Goal: Entertainment & Leisure: Browse casually

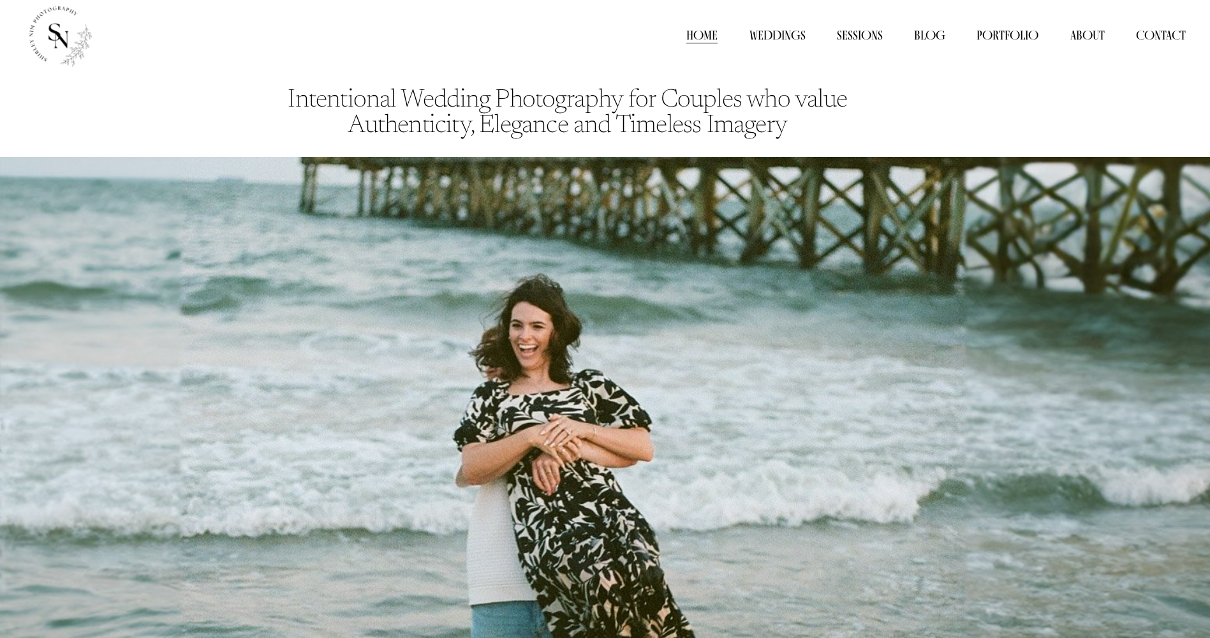
click at [858, 37] on link "Sessions" at bounding box center [860, 35] width 46 height 19
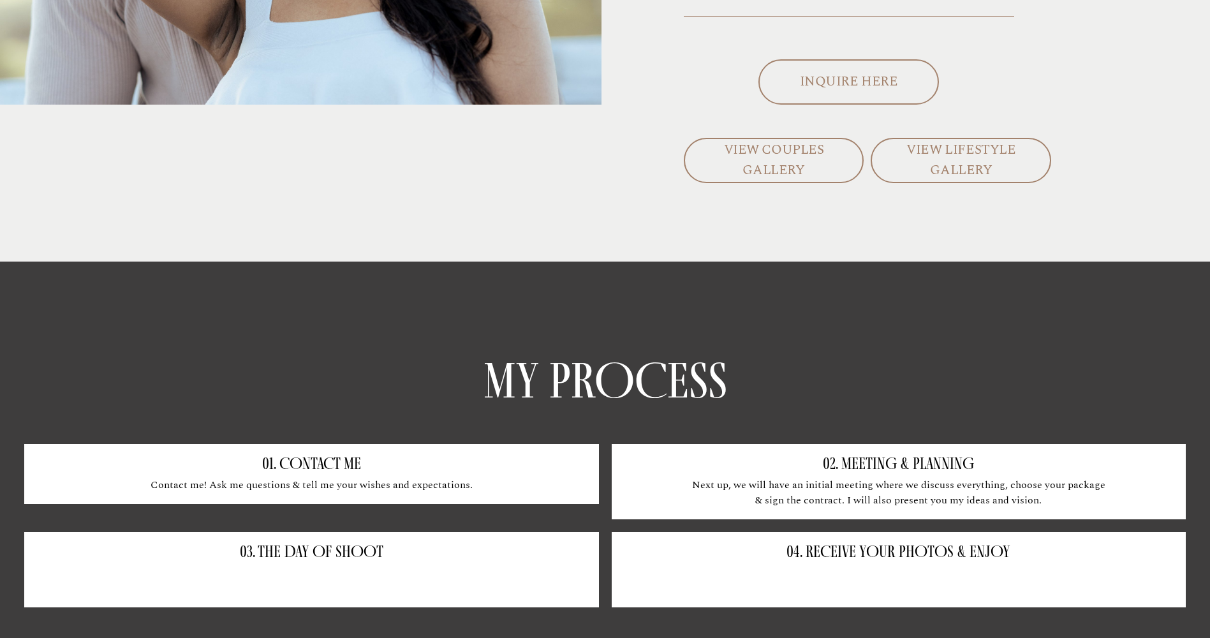
scroll to position [510, 0]
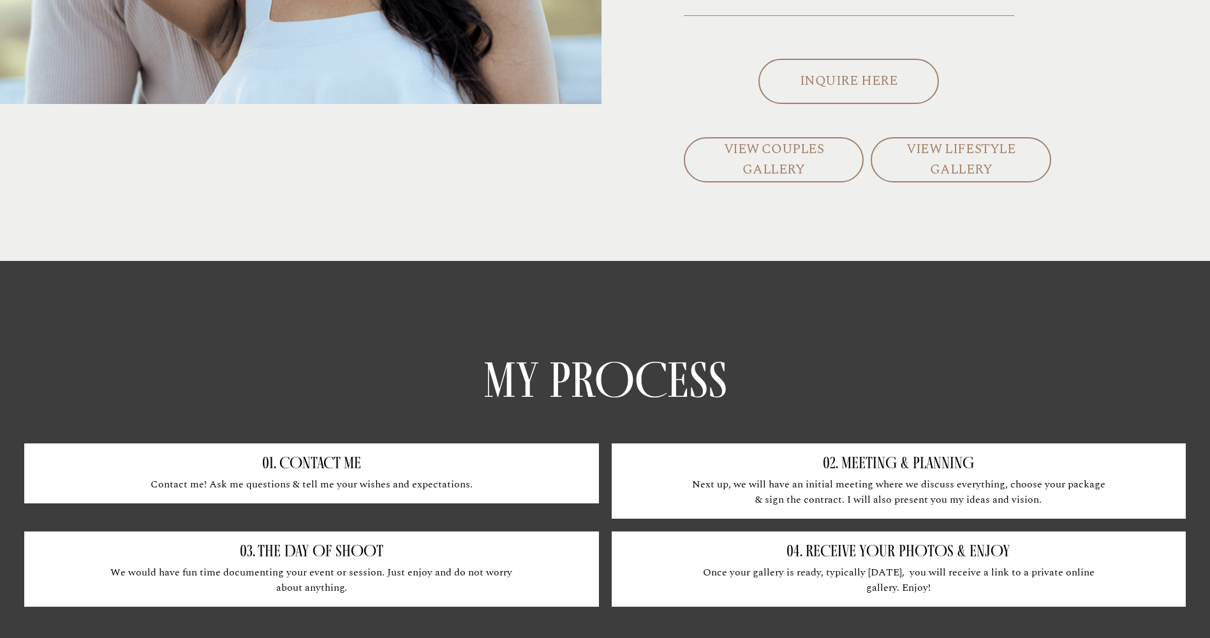
click at [765, 168] on link "VIEW COUPLES GALLERY" at bounding box center [774, 159] width 181 height 45
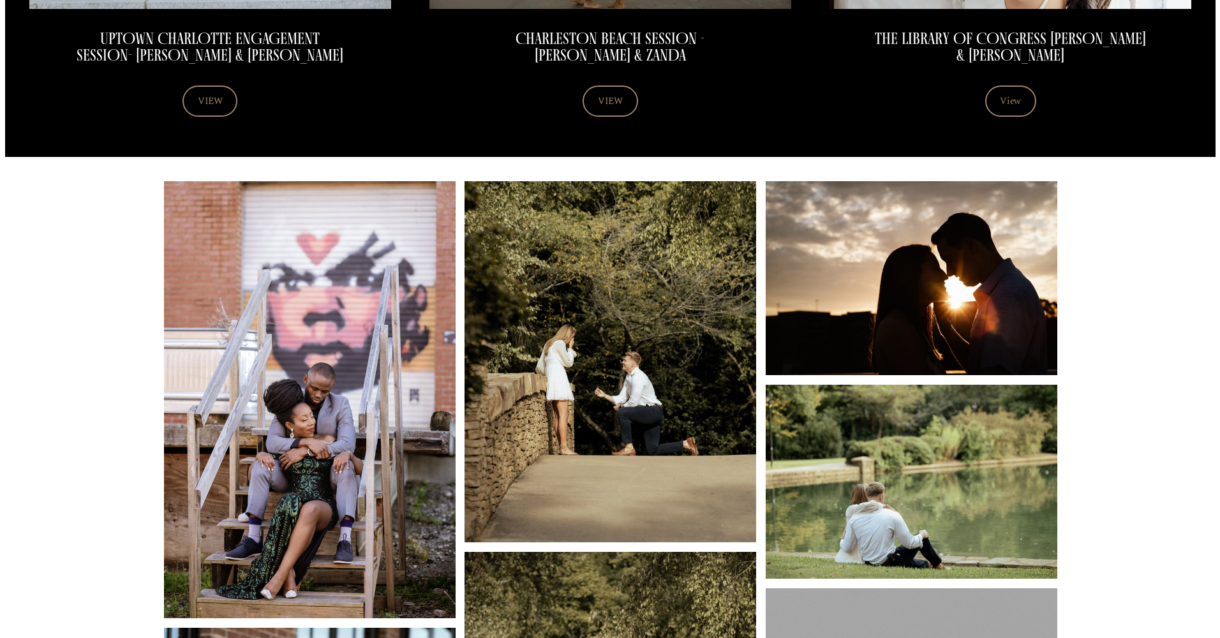
scroll to position [957, 0]
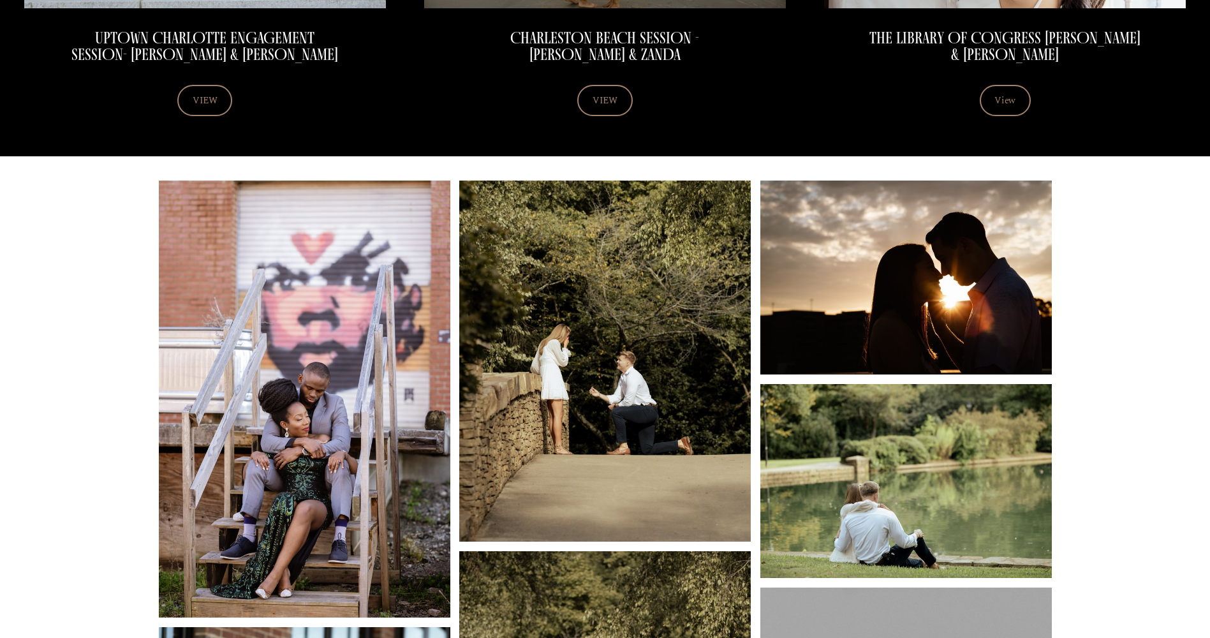
click at [636, 347] on img at bounding box center [605, 362] width 292 height 362
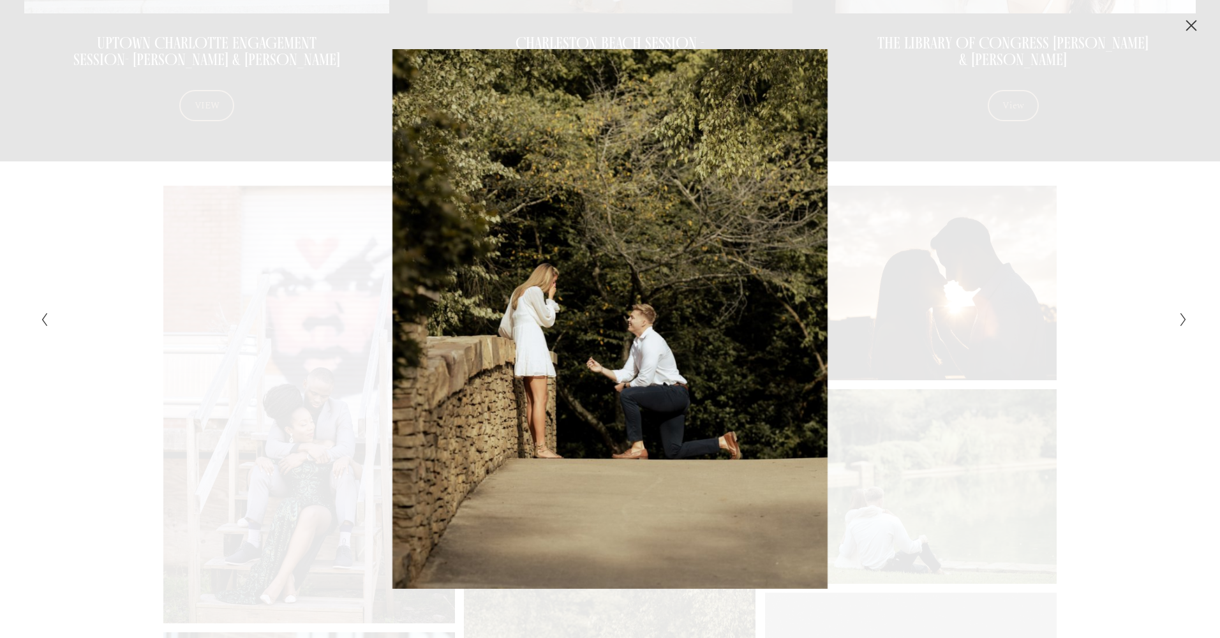
click at [1184, 320] on icon "Next Slide" at bounding box center [1183, 319] width 8 height 15
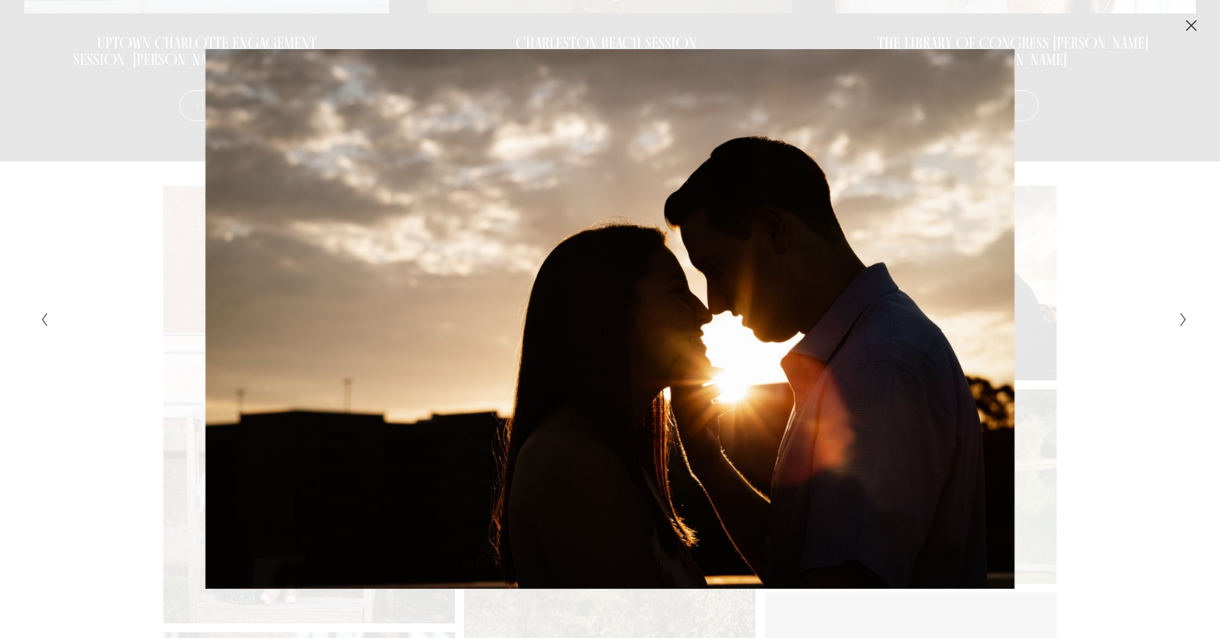
click at [1184, 320] on icon "Next Slide" at bounding box center [1183, 319] width 8 height 15
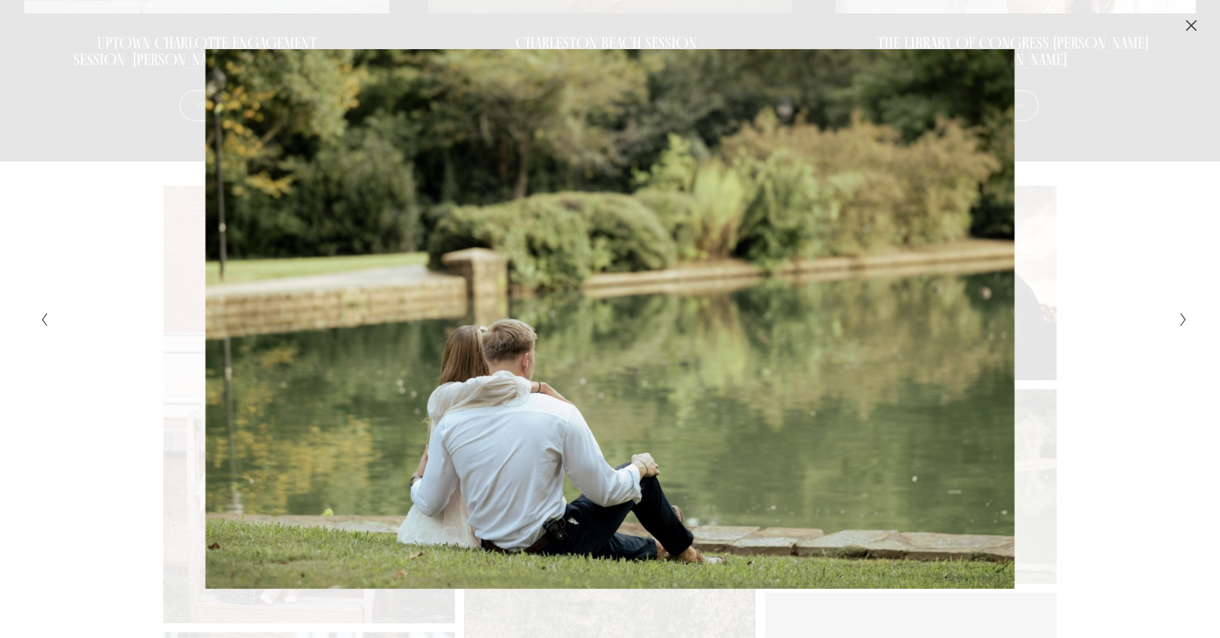
click at [1184, 320] on icon "Next Slide" at bounding box center [1183, 319] width 8 height 15
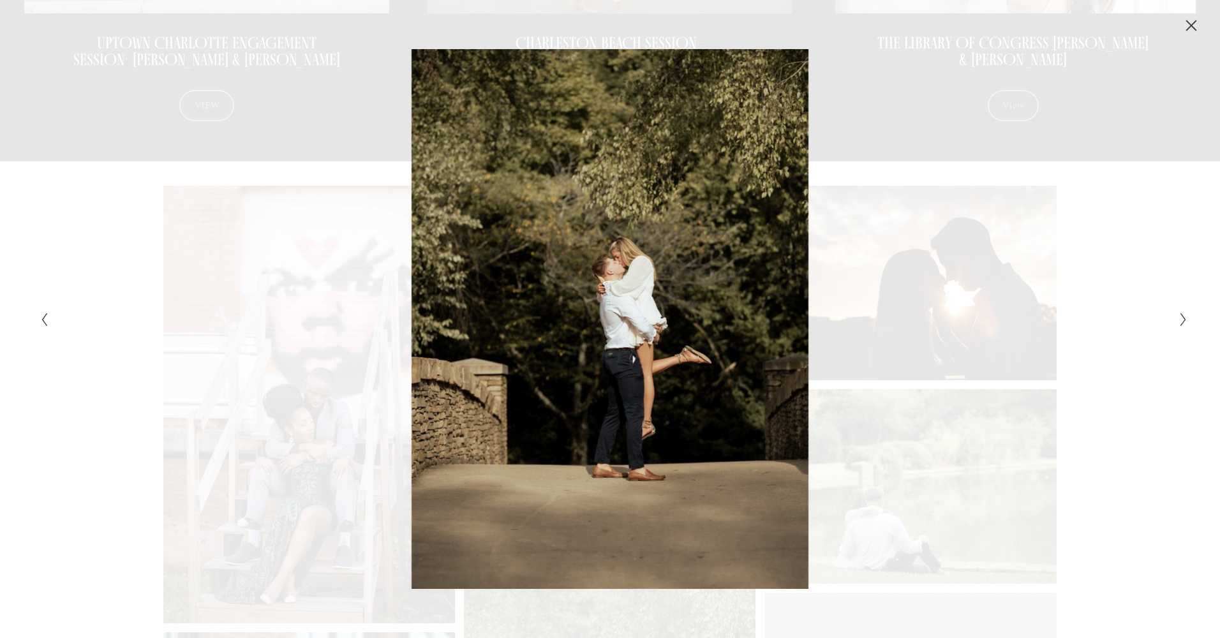
click at [1184, 320] on icon "Next Slide" at bounding box center [1183, 319] width 8 height 15
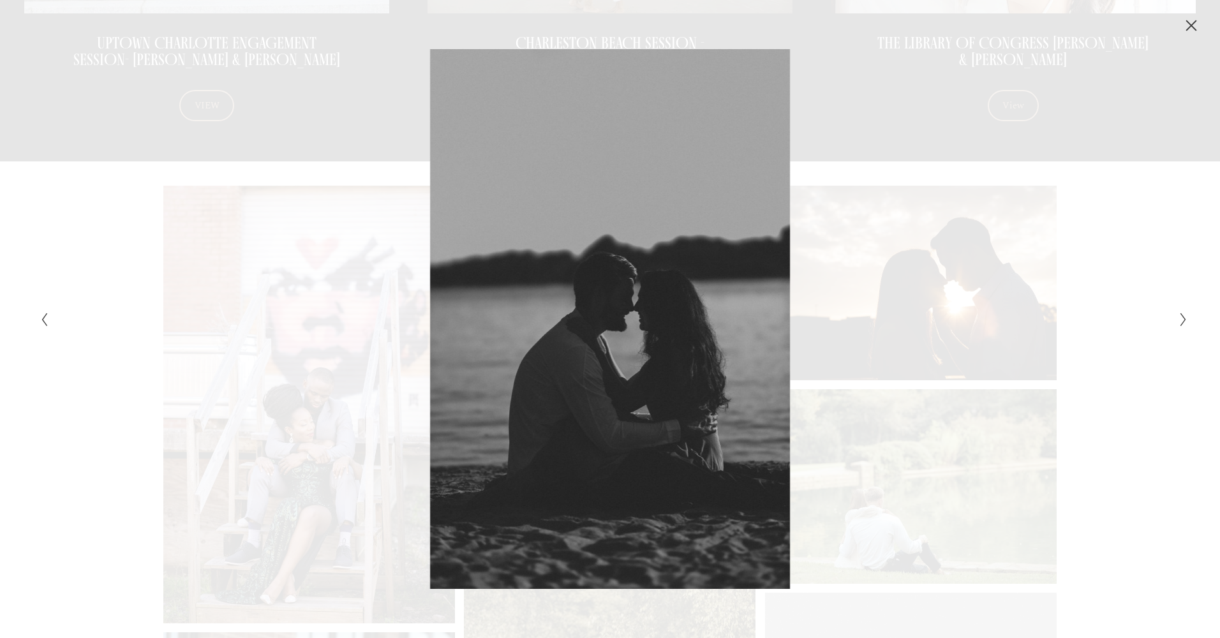
click at [1184, 320] on icon "Next Slide" at bounding box center [1183, 319] width 8 height 15
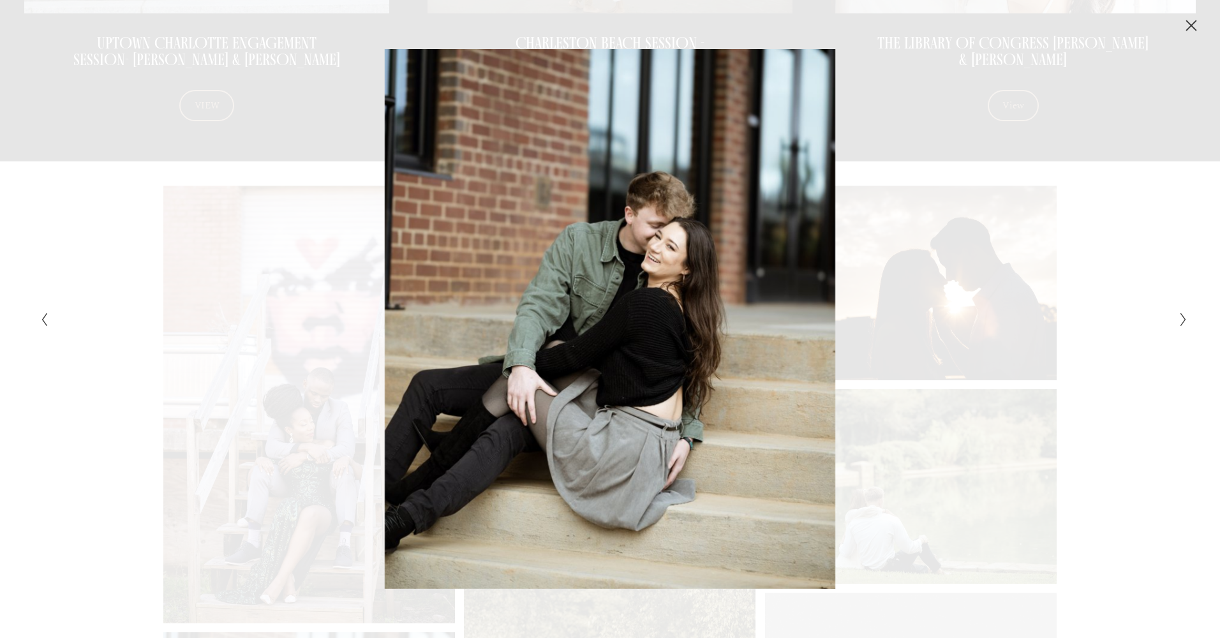
click at [1184, 320] on icon "Next Slide" at bounding box center [1183, 319] width 8 height 15
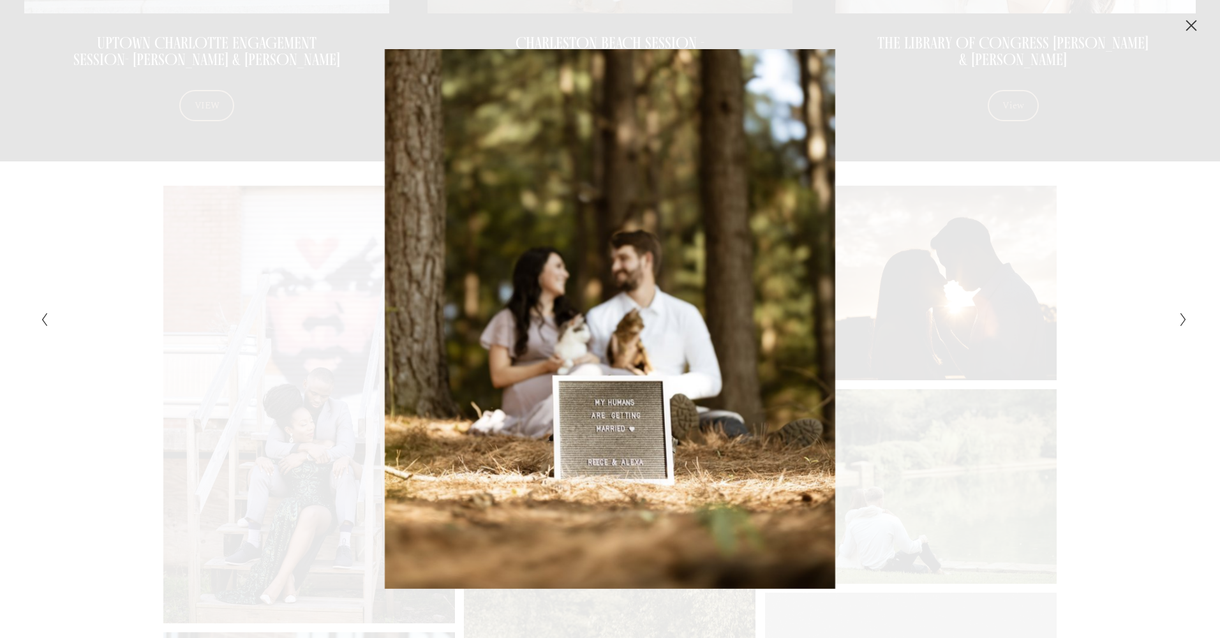
click at [1184, 320] on icon "Next Slide" at bounding box center [1183, 319] width 8 height 15
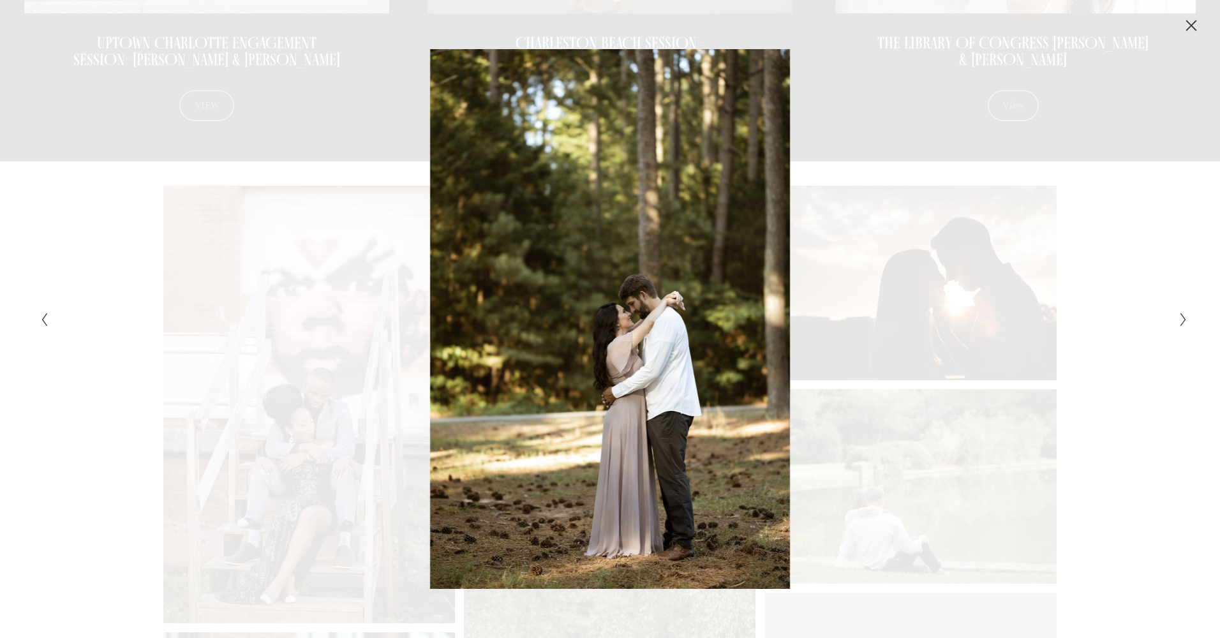
click at [1184, 320] on icon "Next Slide" at bounding box center [1183, 319] width 8 height 15
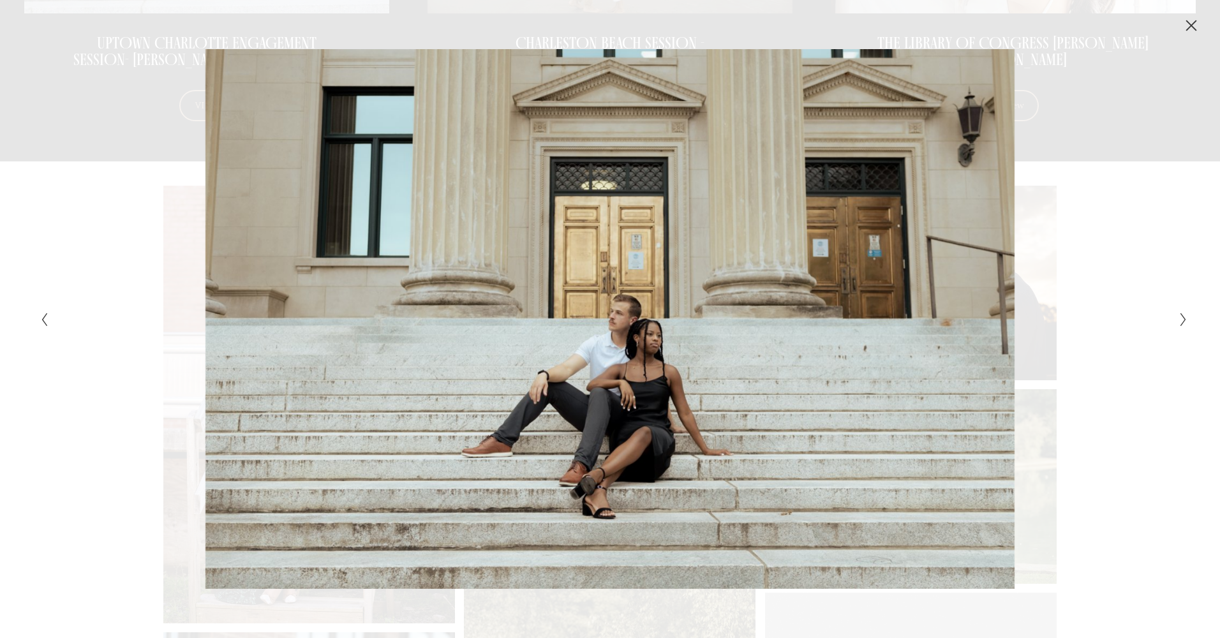
click at [1184, 320] on icon "Next Slide" at bounding box center [1183, 319] width 8 height 15
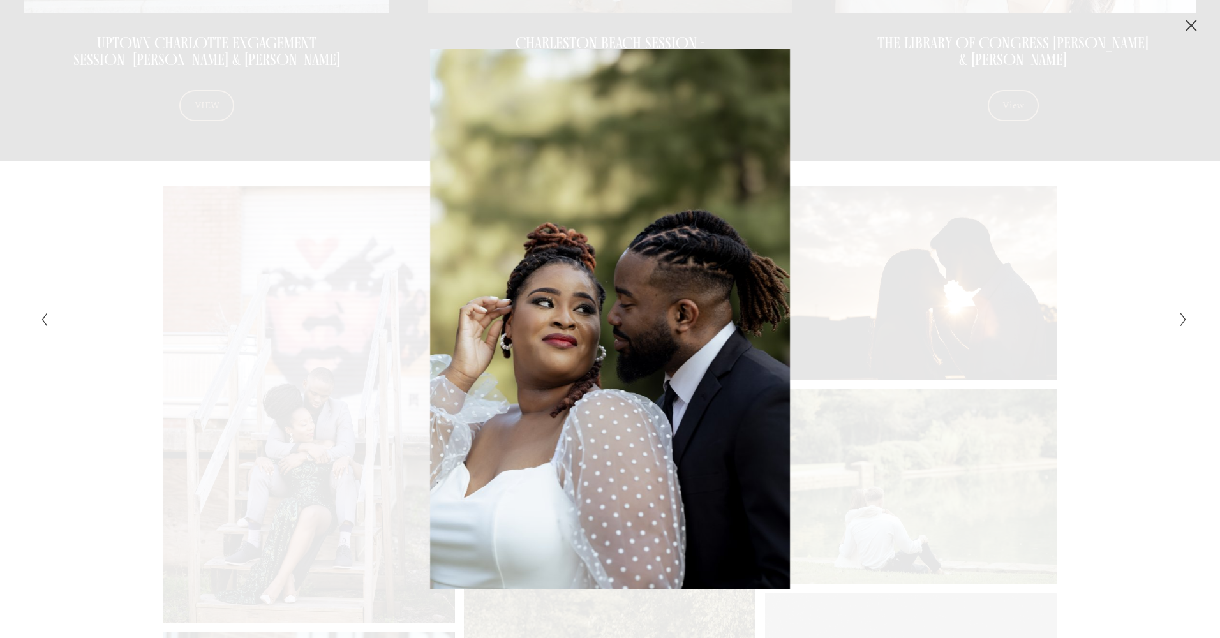
click at [1184, 320] on icon "Next Slide" at bounding box center [1183, 319] width 8 height 15
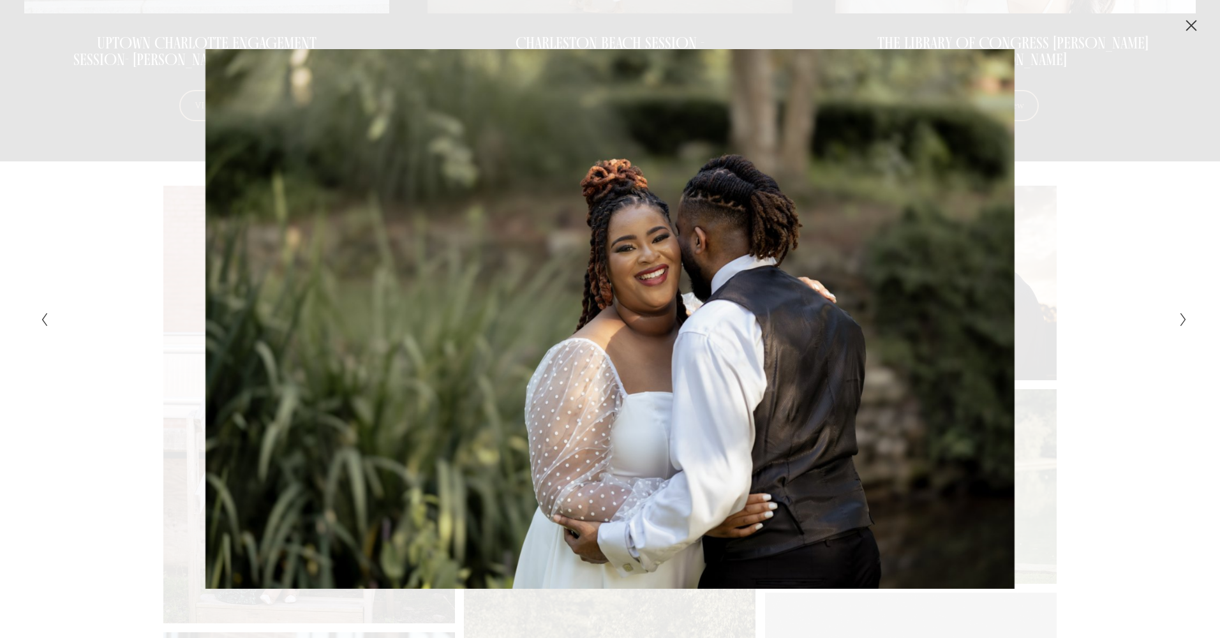
click at [1184, 320] on icon "Next Slide" at bounding box center [1183, 319] width 8 height 15
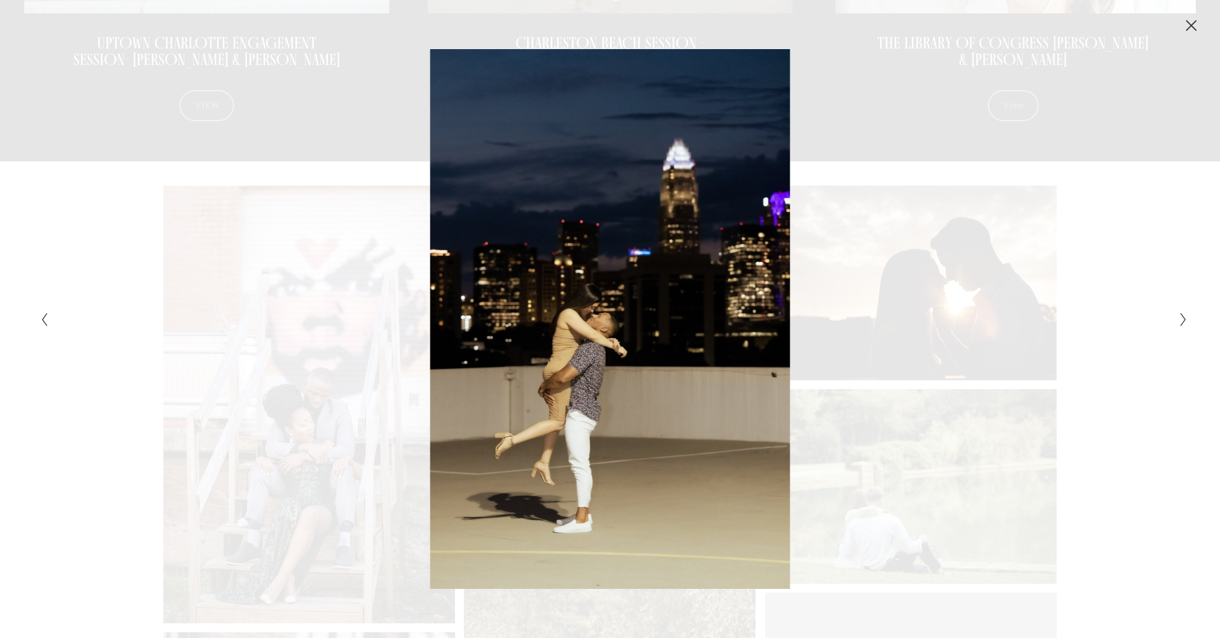
click at [1184, 320] on icon "Next Slide" at bounding box center [1183, 319] width 8 height 15
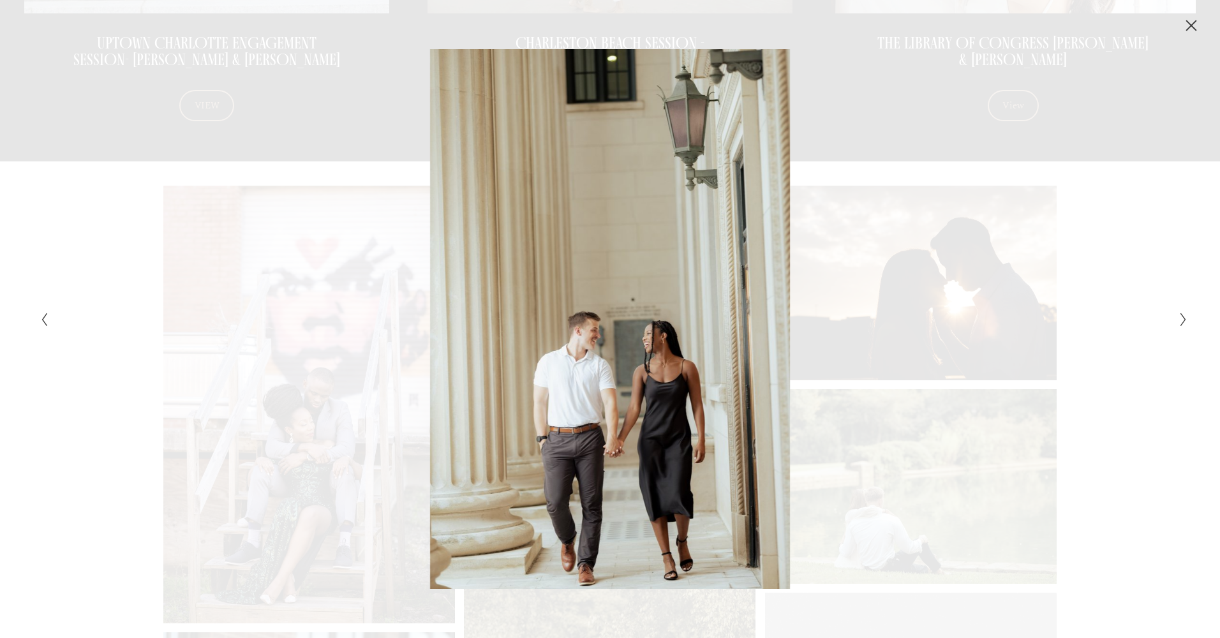
click at [1184, 320] on icon "Next Slide" at bounding box center [1183, 319] width 8 height 15
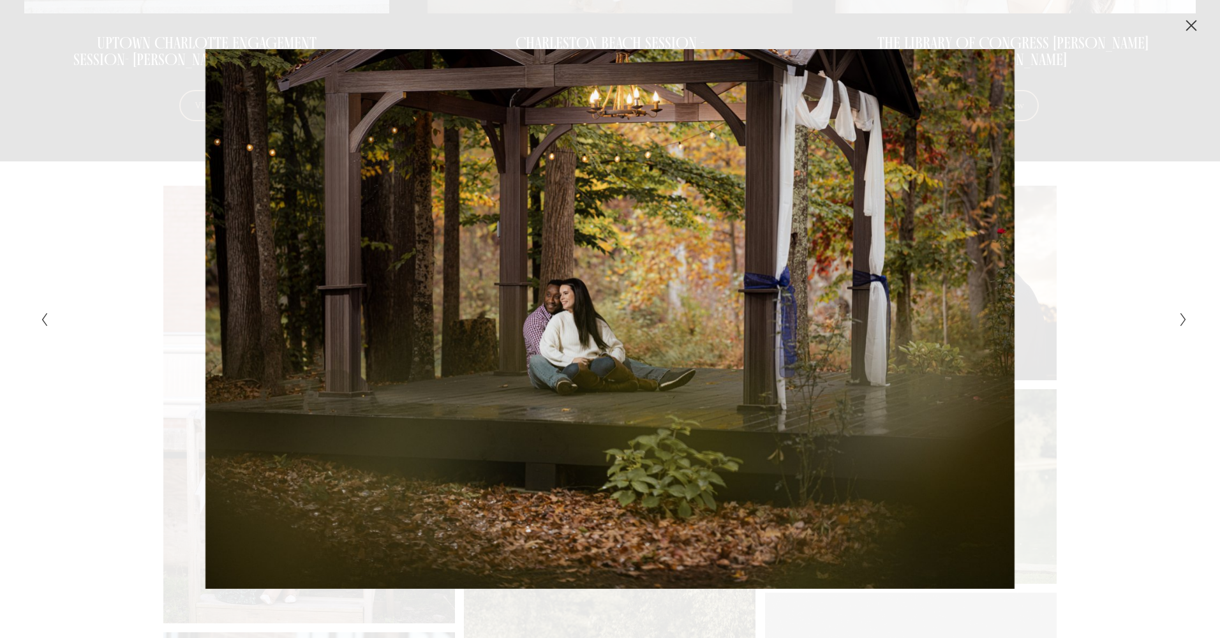
click at [50, 320] on div "Gallery" at bounding box center [323, 318] width 574 height 539
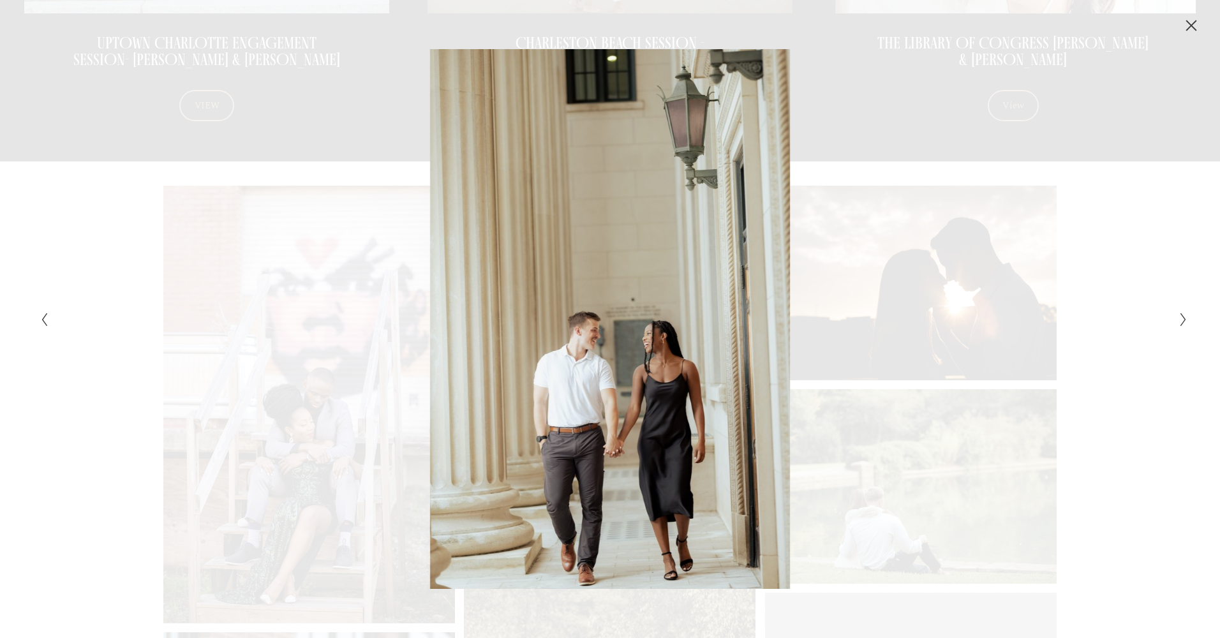
click at [1182, 318] on icon "Next Slide" at bounding box center [1183, 319] width 8 height 15
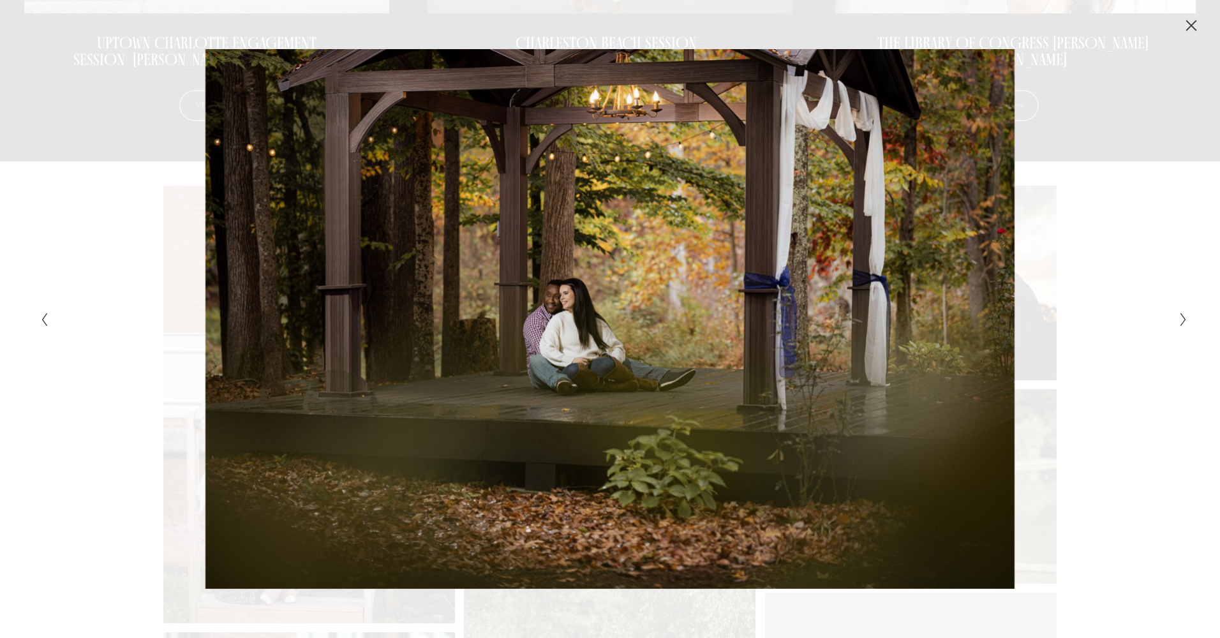
click at [1182, 318] on icon "Next Slide" at bounding box center [1183, 319] width 8 height 15
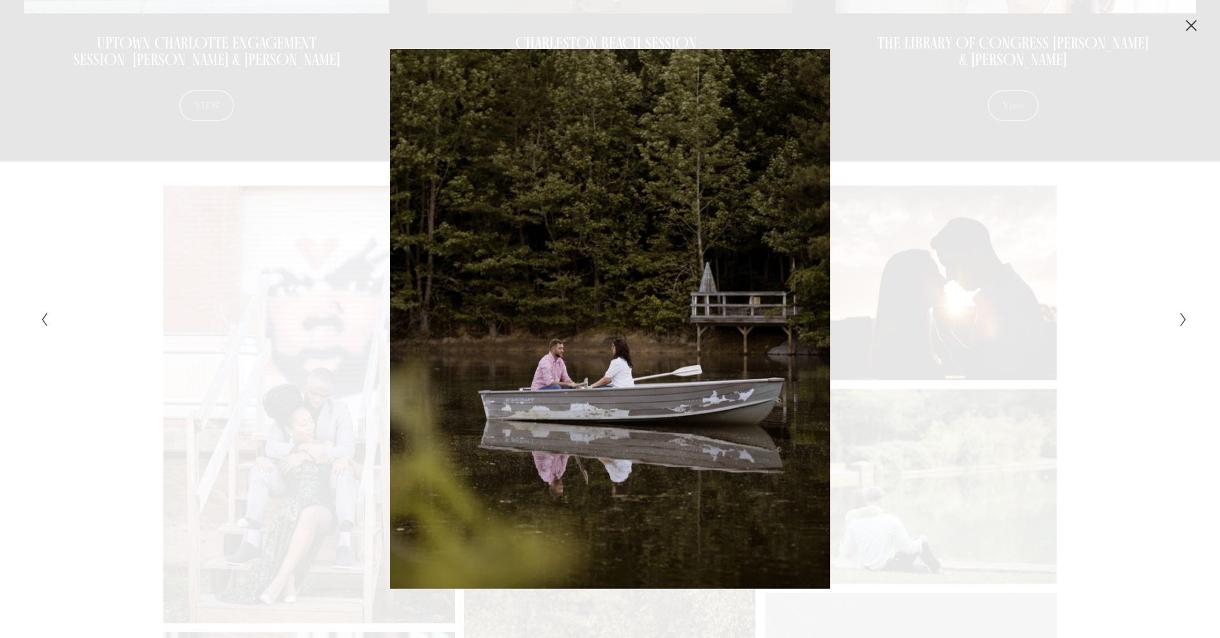
click at [46, 320] on icon "Previous Slide" at bounding box center [44, 319] width 8 height 15
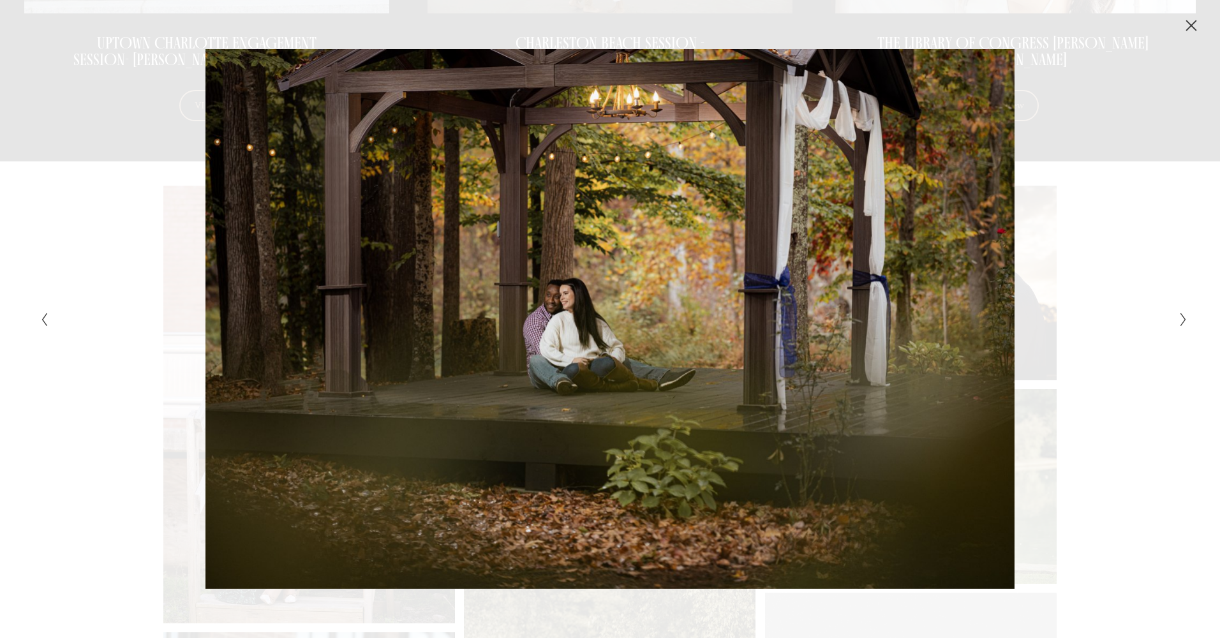
click at [1183, 320] on icon "Next Slide" at bounding box center [1183, 319] width 8 height 15
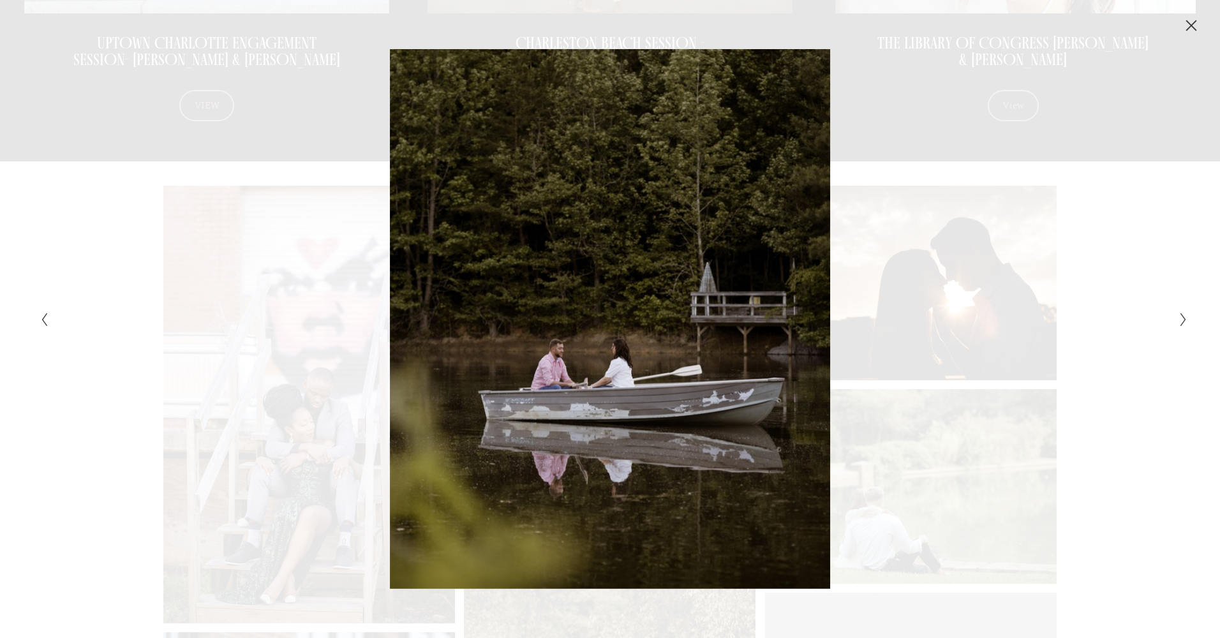
click at [1183, 320] on icon "Next Slide" at bounding box center [1183, 319] width 8 height 15
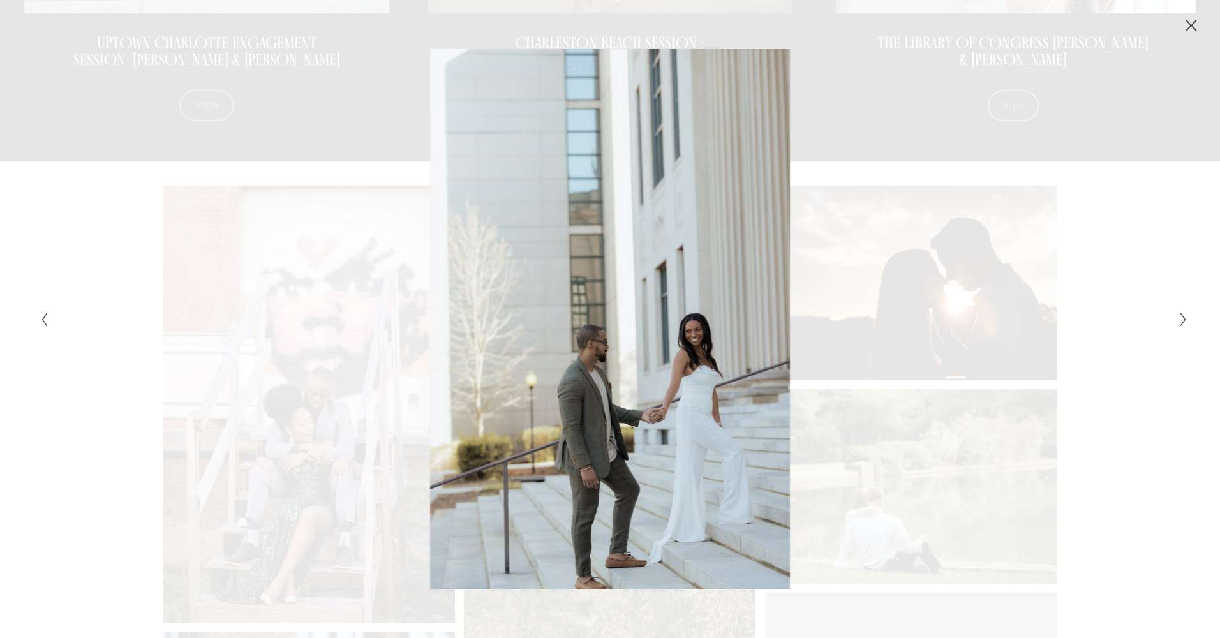
click at [1183, 320] on icon "Next Slide" at bounding box center [1183, 319] width 8 height 15
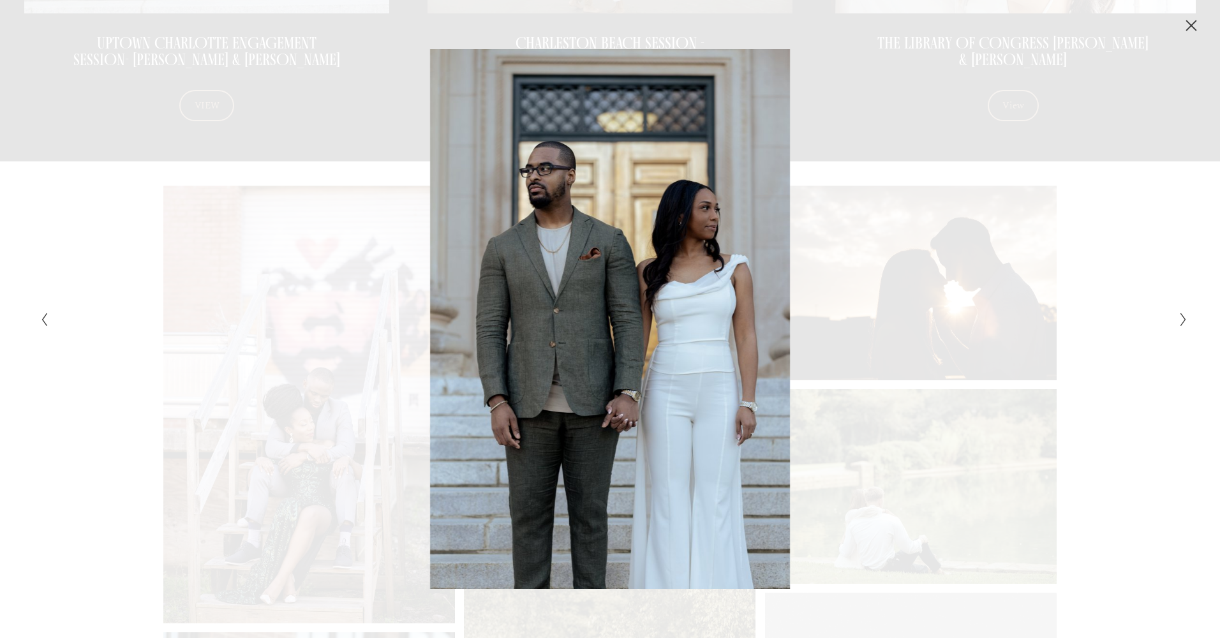
click at [1183, 320] on icon "Next Slide" at bounding box center [1183, 319] width 8 height 15
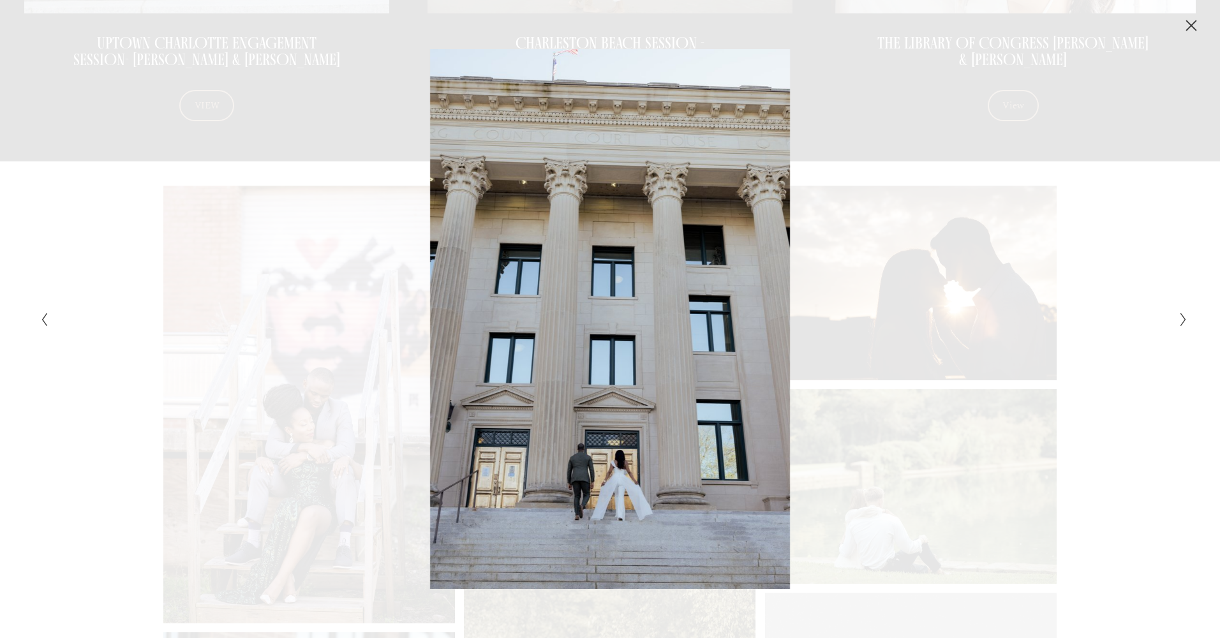
click at [1183, 320] on icon "Next Slide" at bounding box center [1183, 319] width 8 height 15
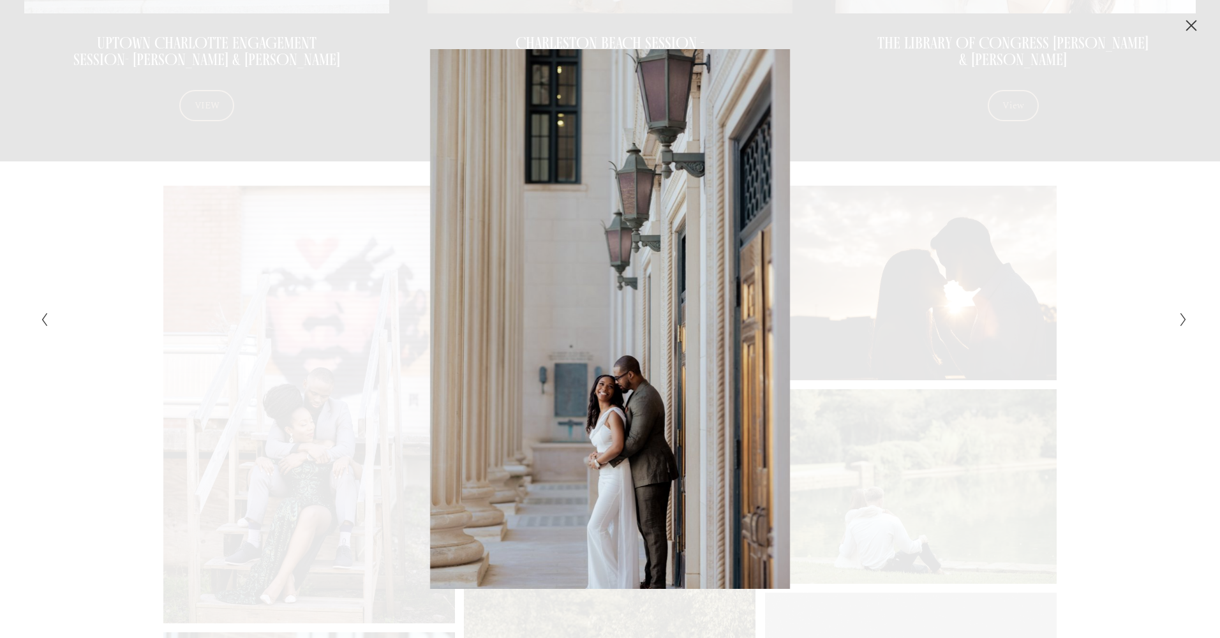
click at [1183, 320] on icon "Next Slide" at bounding box center [1183, 319] width 8 height 15
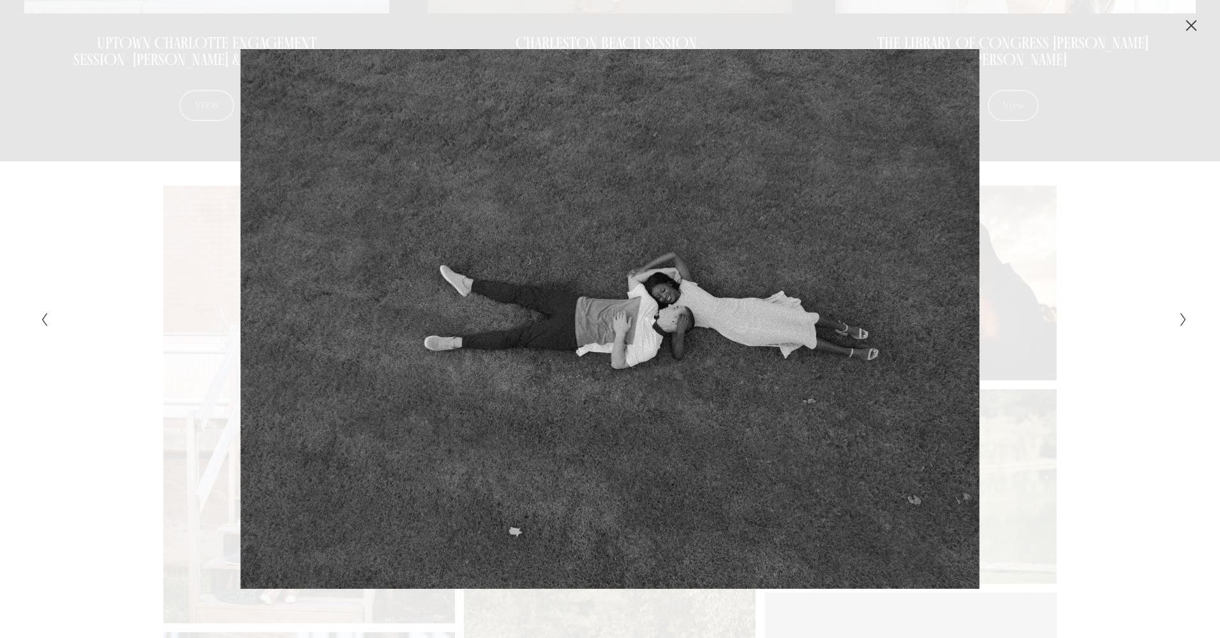
click at [1183, 320] on icon "Next Slide" at bounding box center [1183, 319] width 8 height 15
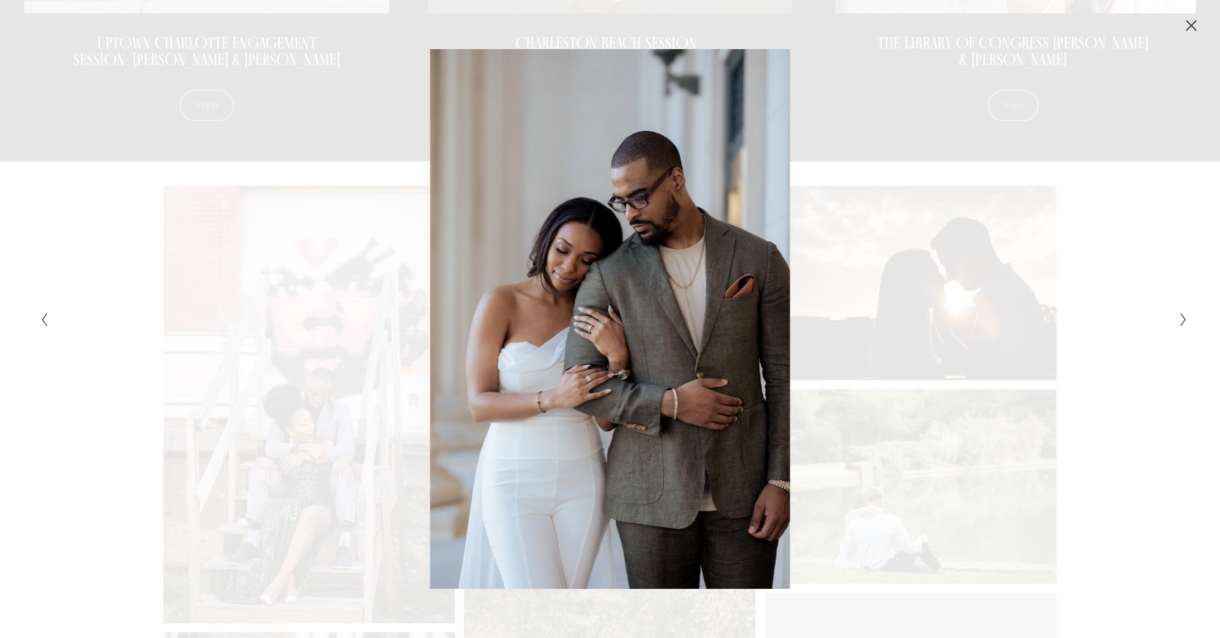
click at [1183, 320] on icon "Next Slide" at bounding box center [1183, 319] width 8 height 15
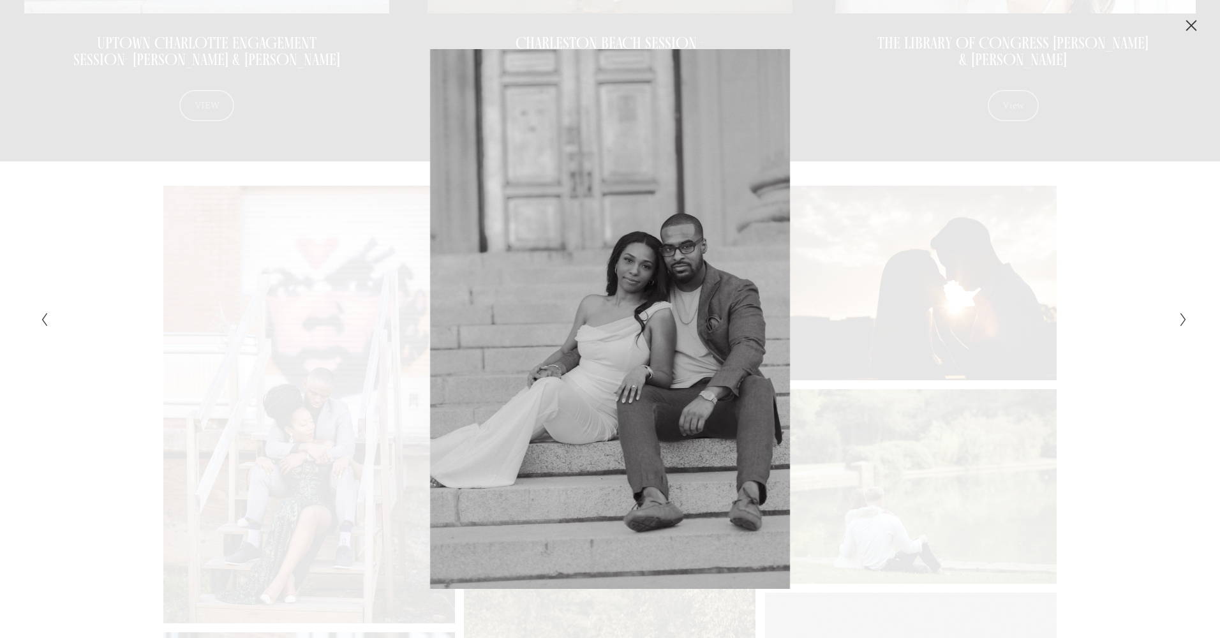
click at [41, 318] on icon "Previous Slide" at bounding box center [44, 319] width 8 height 15
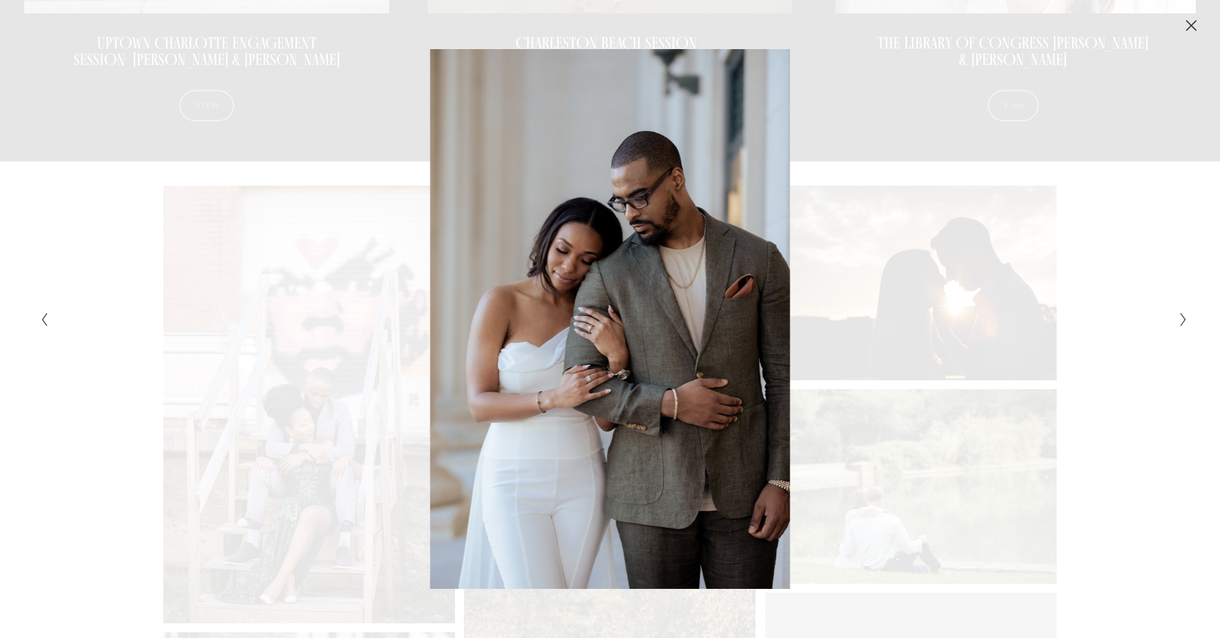
click at [43, 316] on icon "Previous Slide" at bounding box center [44, 319] width 8 height 15
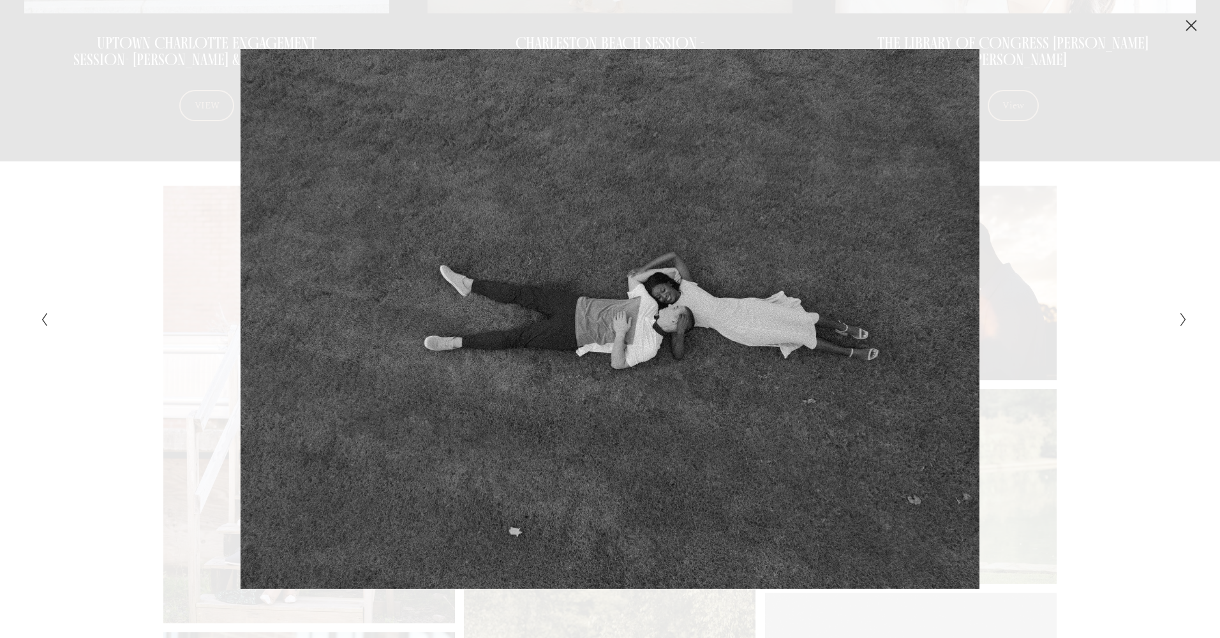
click at [1181, 318] on icon "Next Slide" at bounding box center [1183, 319] width 8 height 15
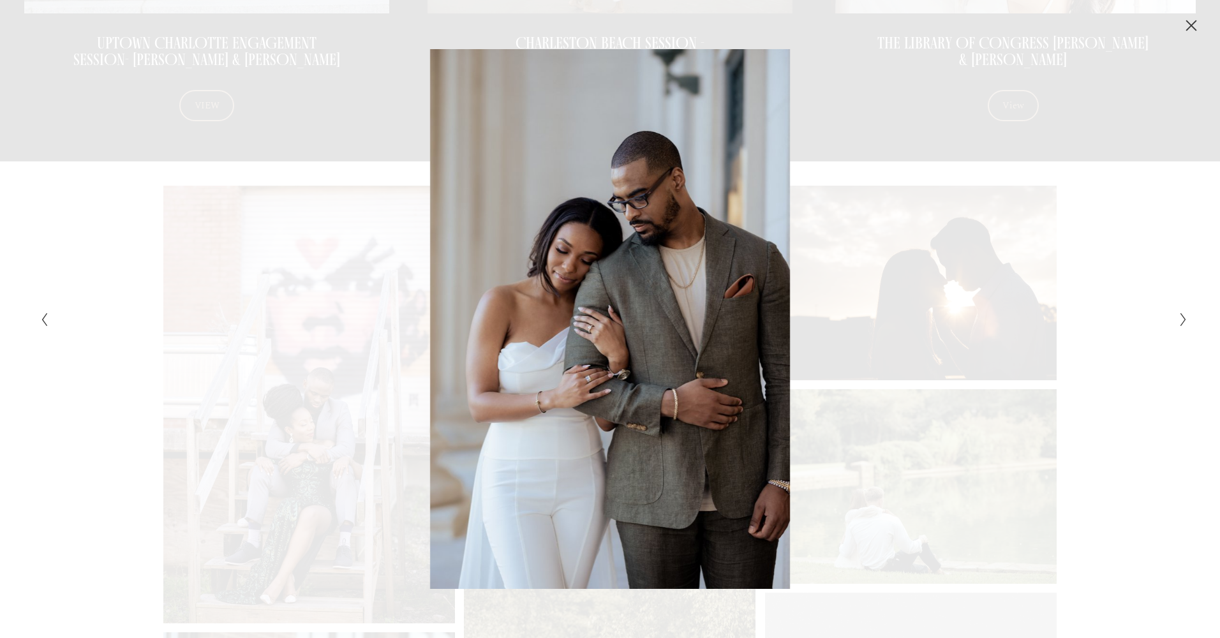
click at [1181, 318] on icon "Next Slide" at bounding box center [1183, 319] width 8 height 15
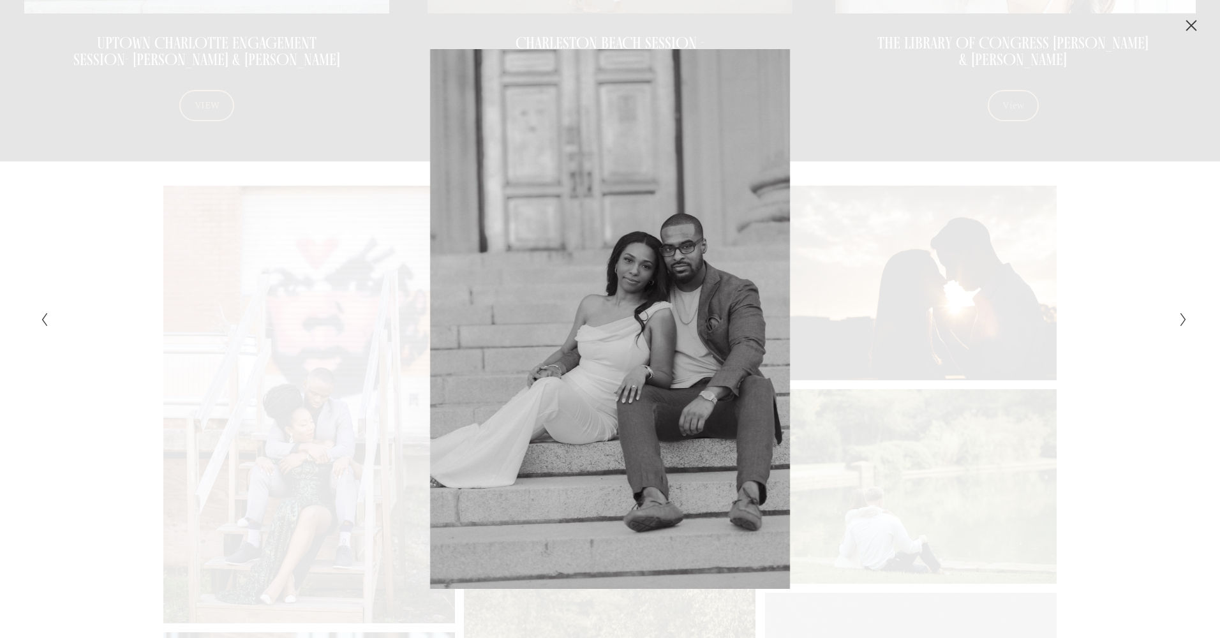
click at [1181, 318] on icon "Next Slide" at bounding box center [1183, 319] width 8 height 15
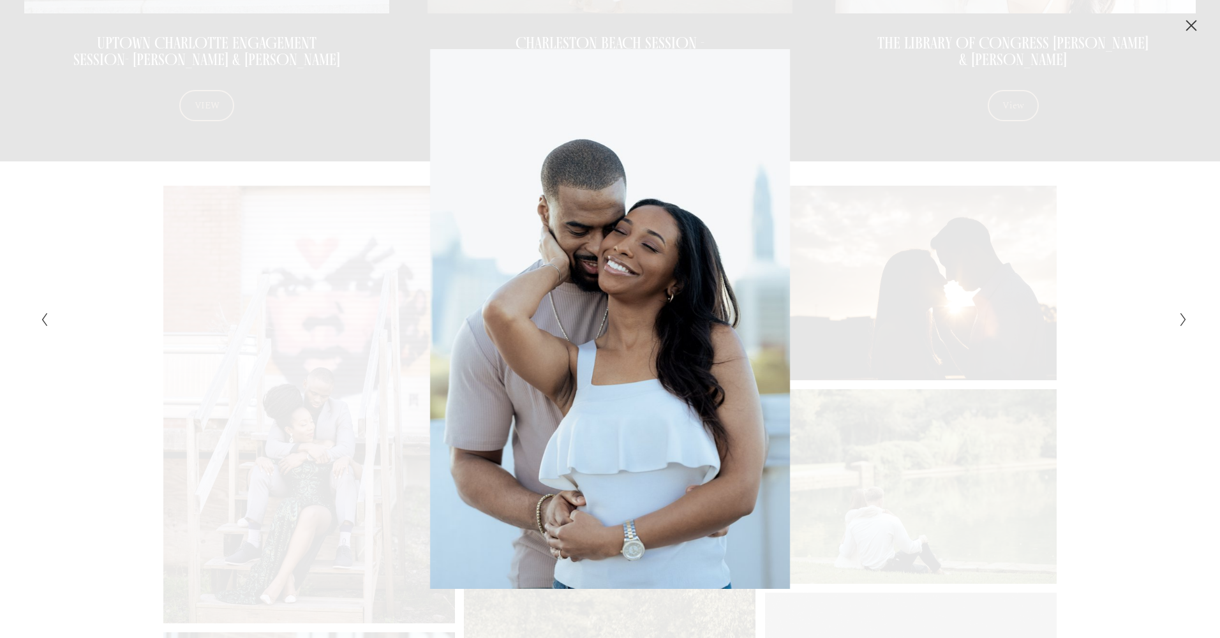
click at [1181, 318] on icon "Next Slide" at bounding box center [1183, 319] width 8 height 15
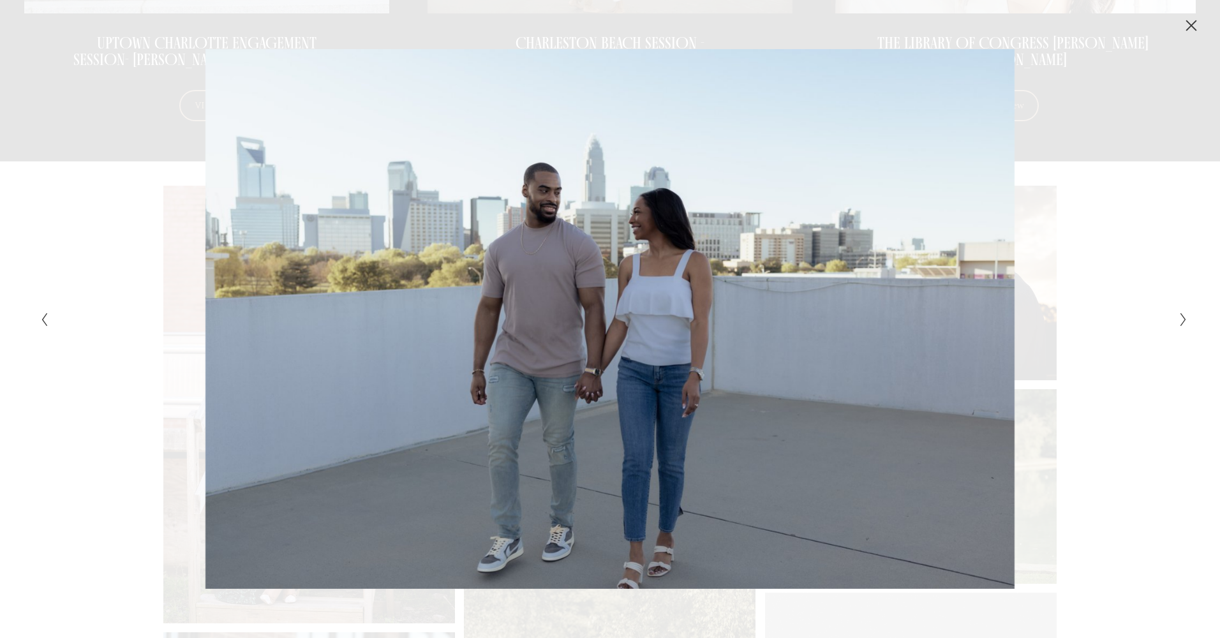
click at [1181, 318] on icon "Next Slide" at bounding box center [1183, 319] width 8 height 15
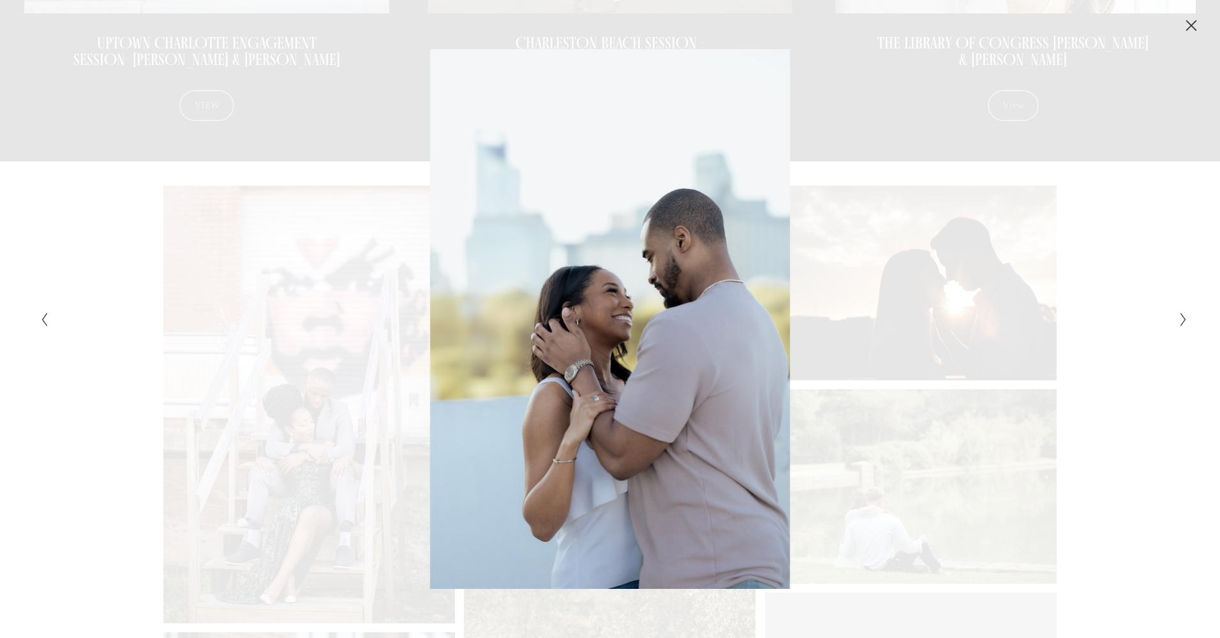
click at [1181, 318] on icon "Next Slide" at bounding box center [1183, 319] width 8 height 15
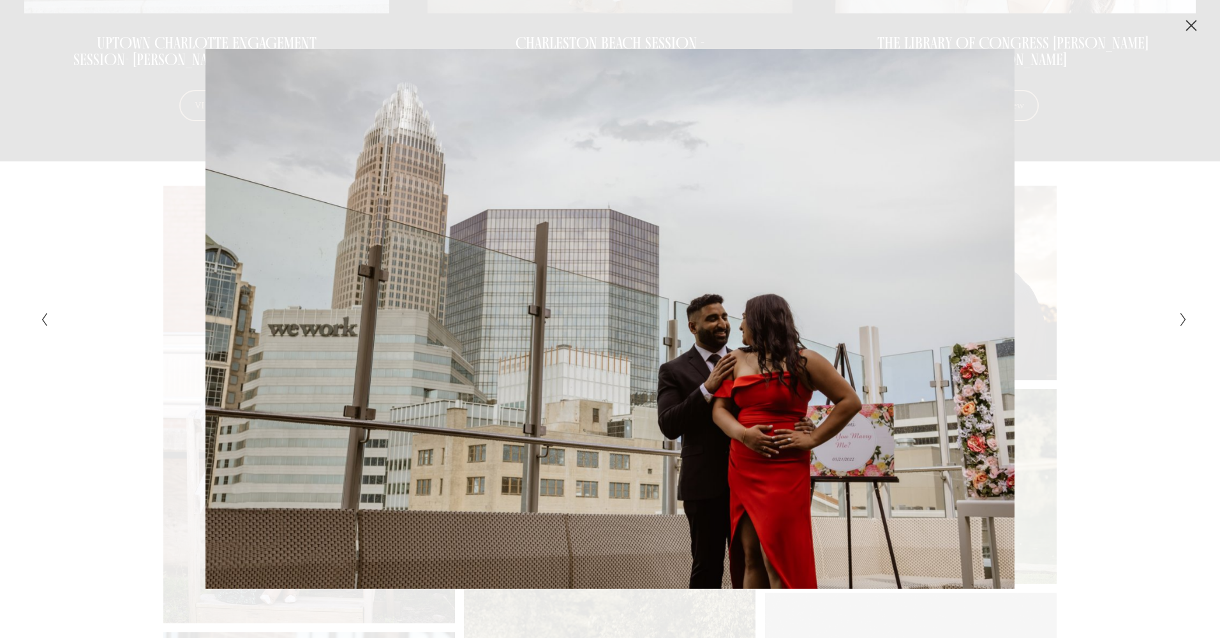
click at [1181, 318] on icon "Next Slide" at bounding box center [1183, 319] width 8 height 15
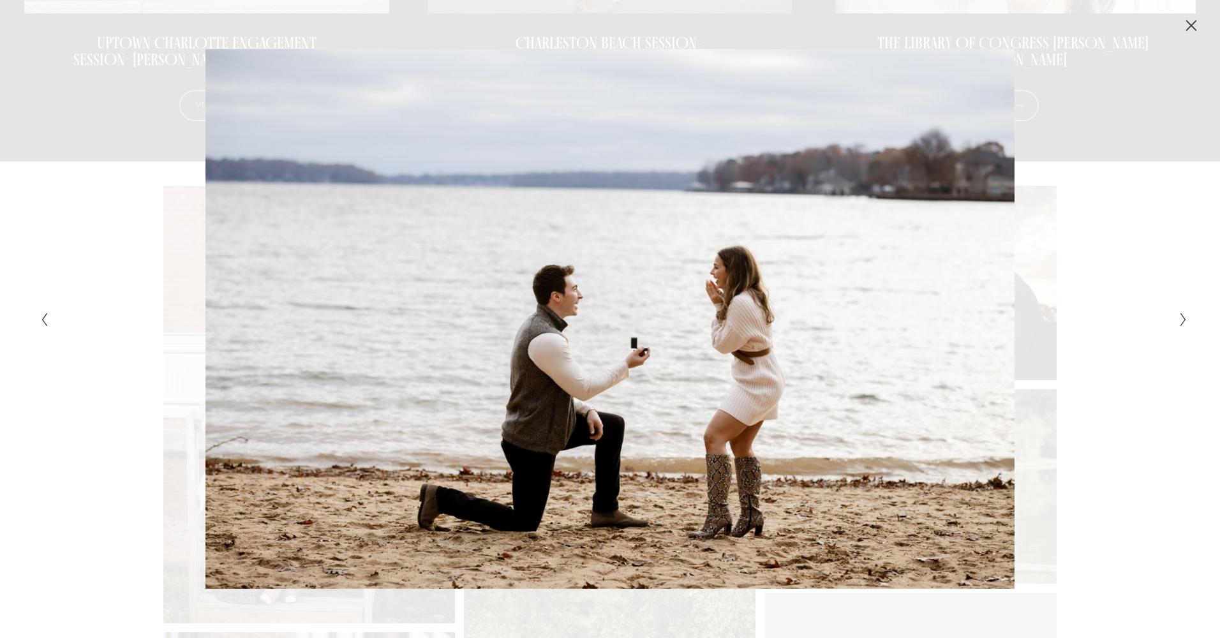
click at [1181, 318] on icon "Next Slide" at bounding box center [1183, 319] width 8 height 15
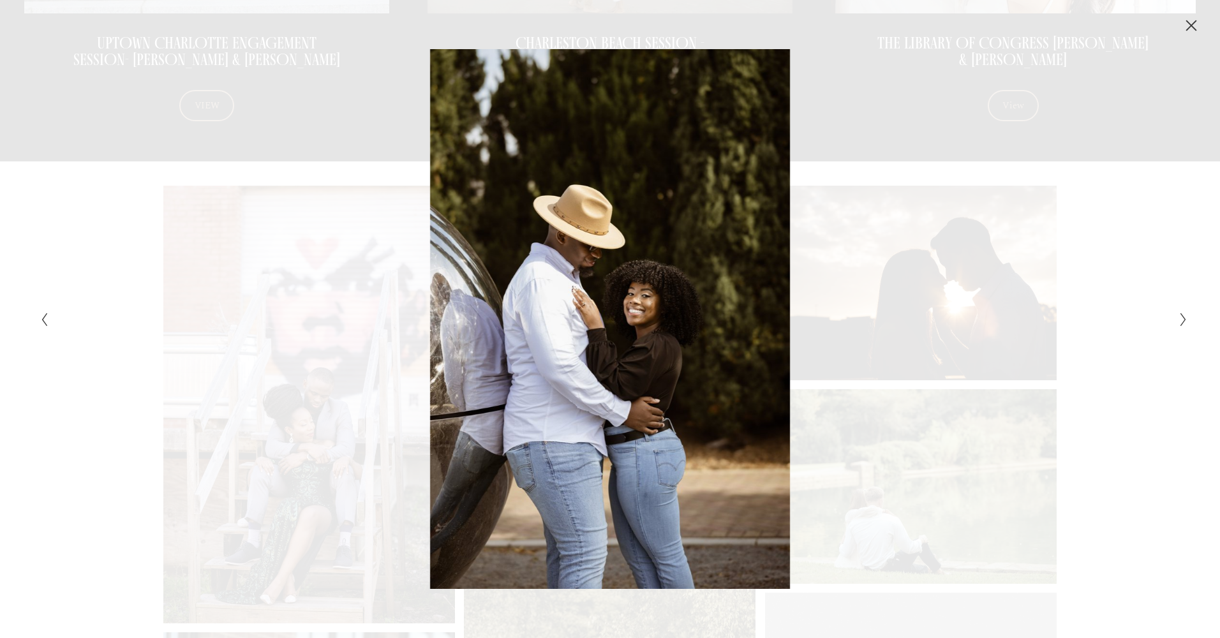
click at [1181, 318] on icon "Next Slide" at bounding box center [1183, 319] width 8 height 15
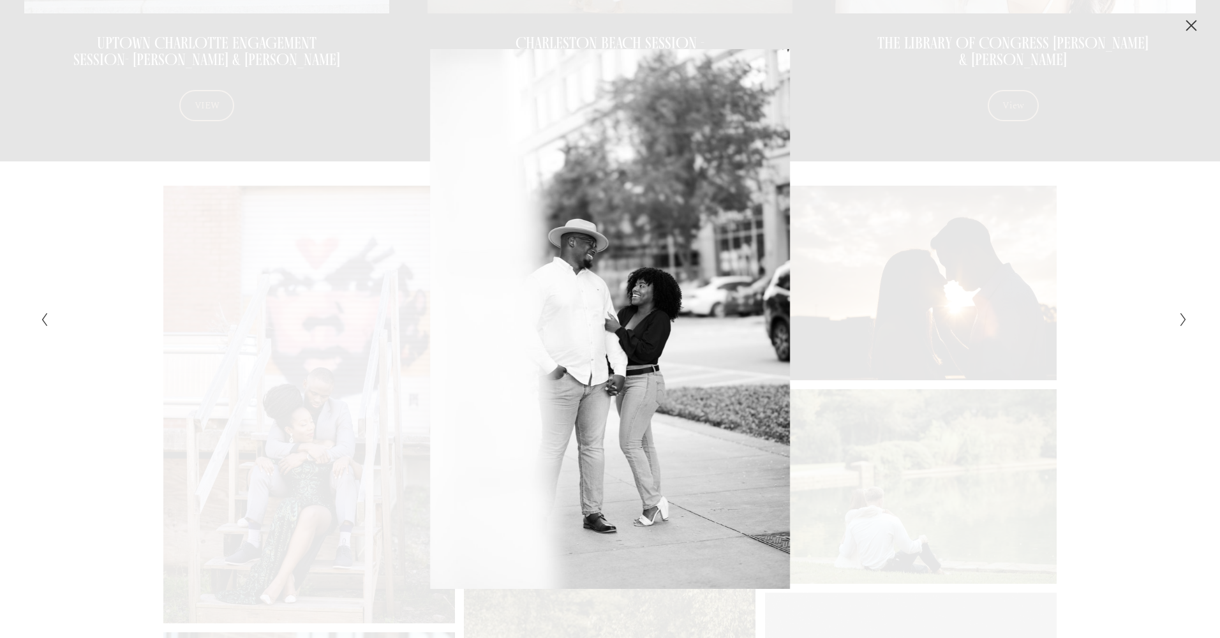
click at [1181, 318] on icon "Next Slide" at bounding box center [1183, 319] width 8 height 15
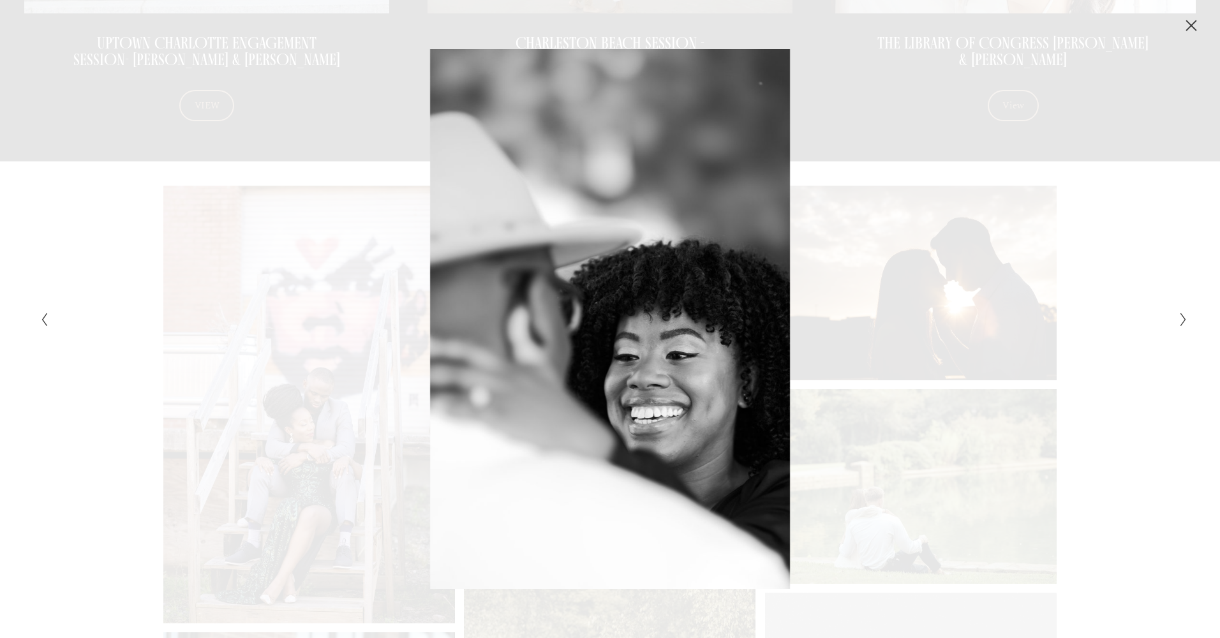
click at [1181, 318] on icon "Next Slide" at bounding box center [1183, 319] width 8 height 15
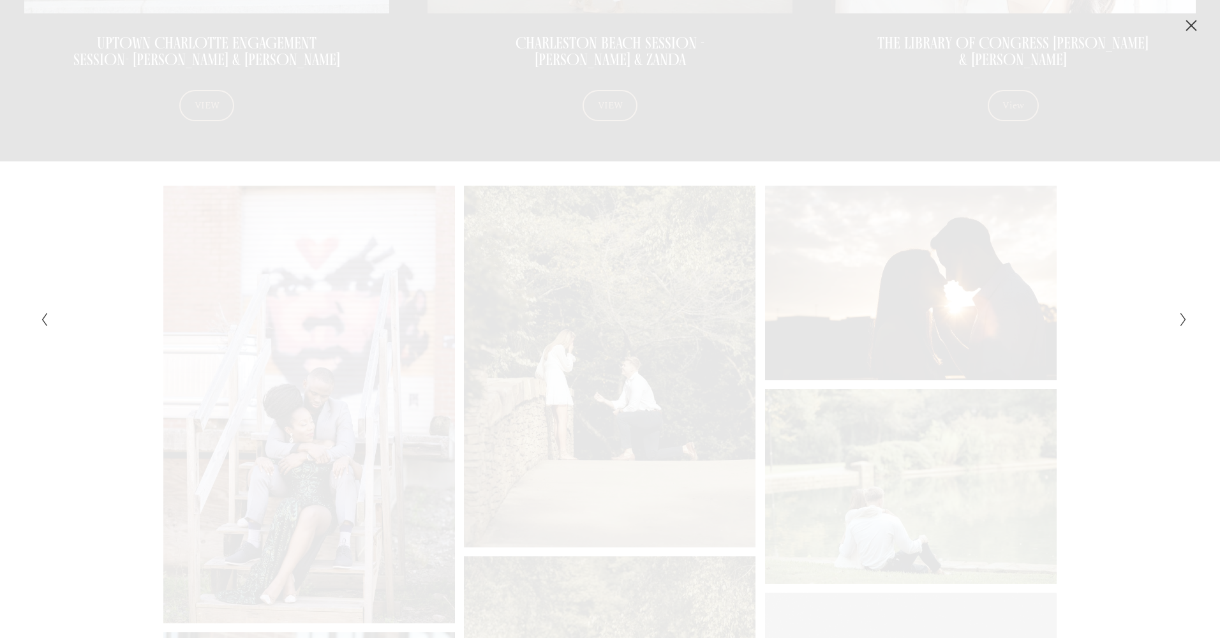
click at [1181, 318] on icon "Next Slide" at bounding box center [1183, 319] width 8 height 15
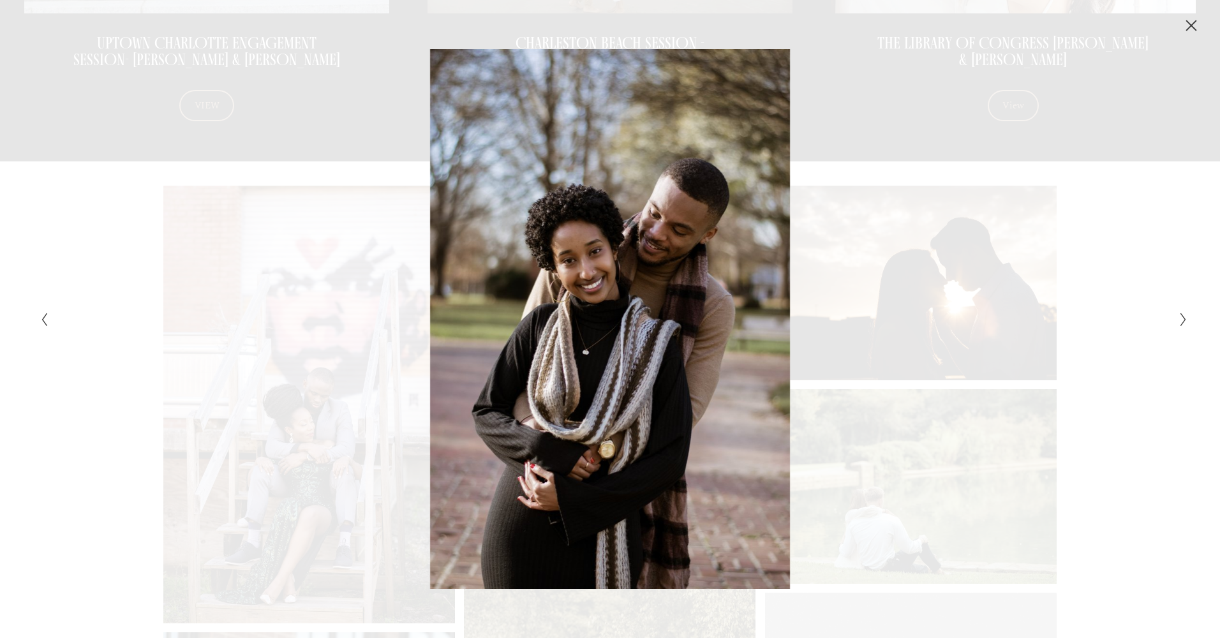
click at [1181, 318] on icon "Next Slide" at bounding box center [1183, 319] width 8 height 15
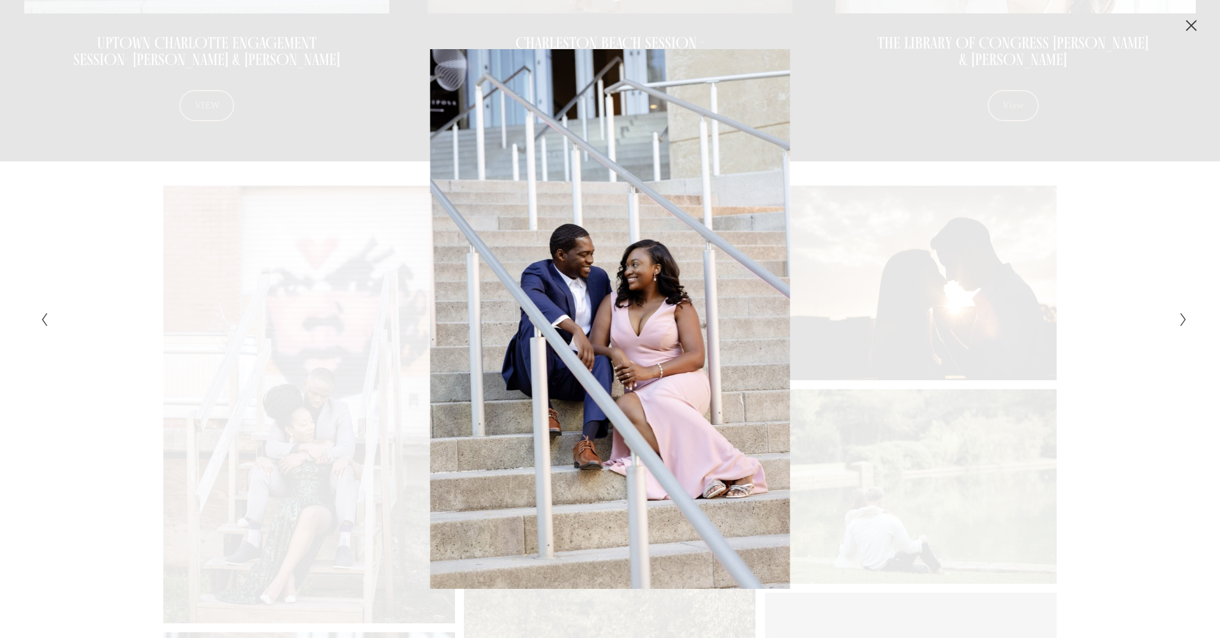
click at [1181, 318] on icon "Next Slide" at bounding box center [1183, 319] width 8 height 15
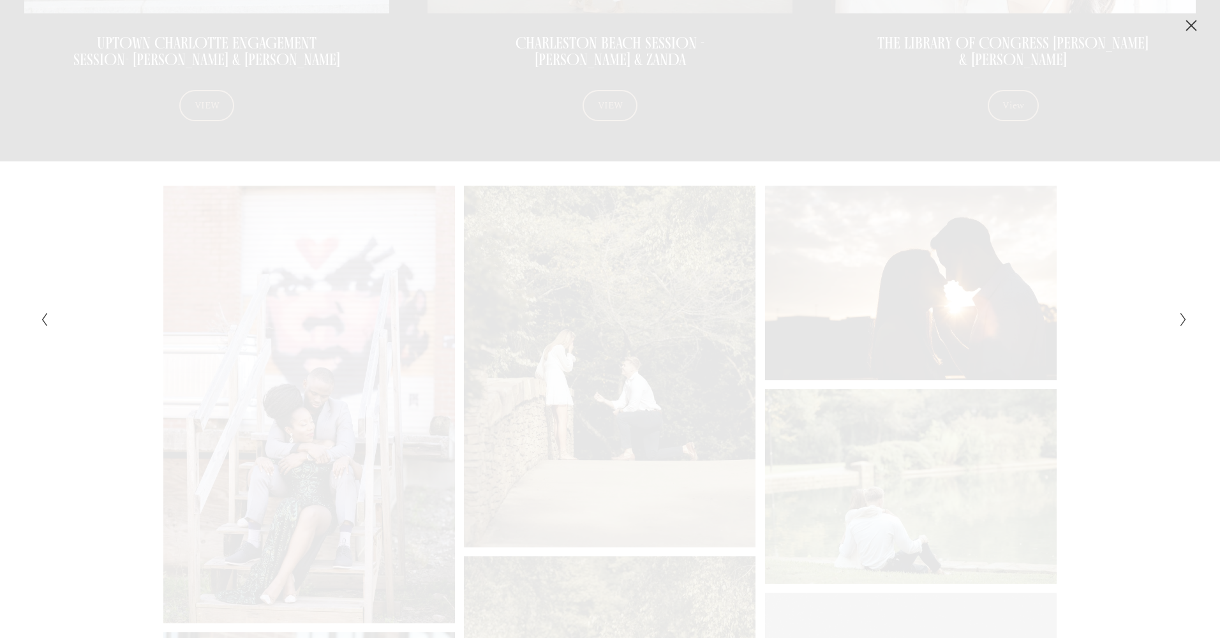
click at [1181, 318] on icon "Next Slide" at bounding box center [1183, 319] width 8 height 15
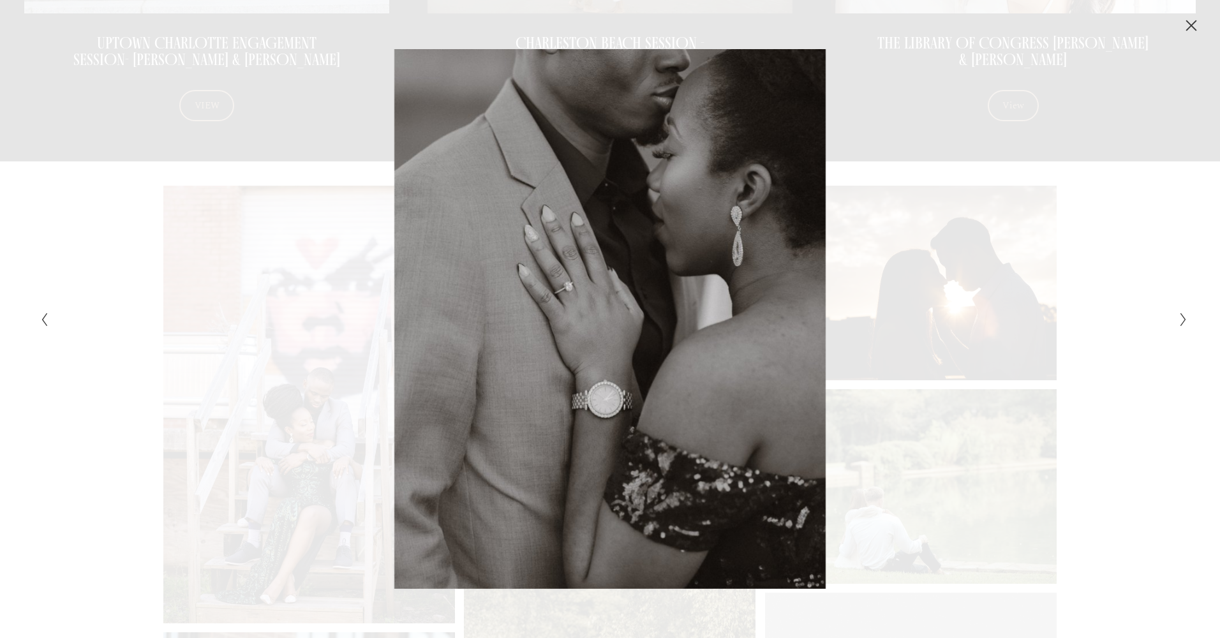
click at [1181, 318] on icon "Next Slide" at bounding box center [1183, 319] width 8 height 15
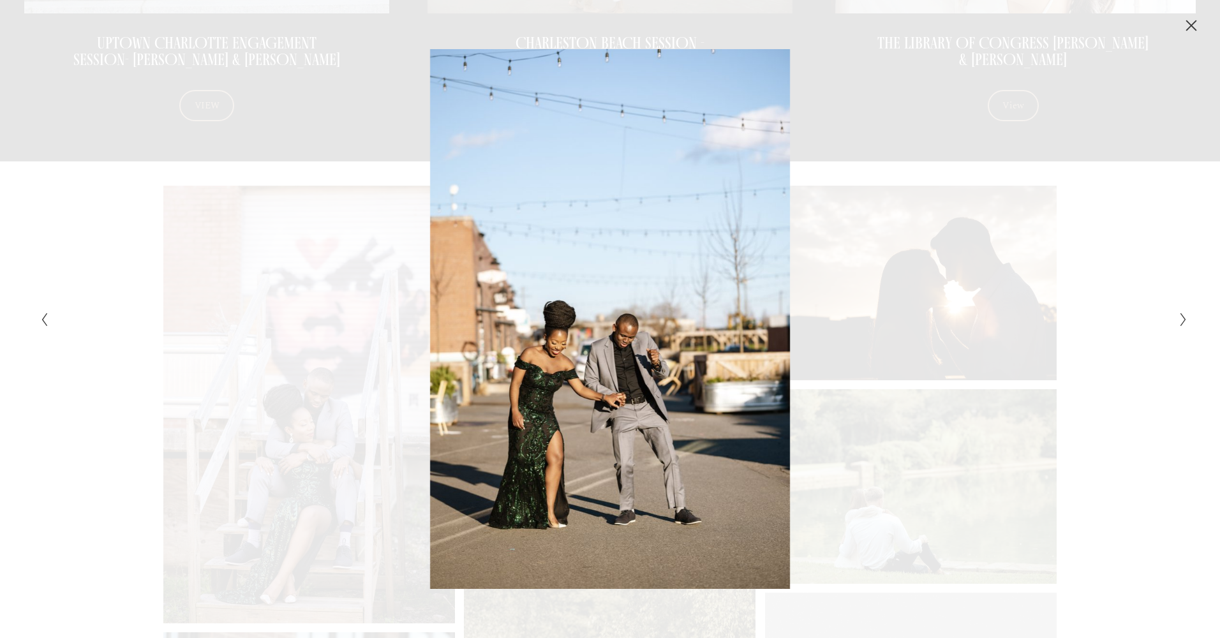
click at [1181, 318] on icon "Next Slide" at bounding box center [1183, 319] width 8 height 15
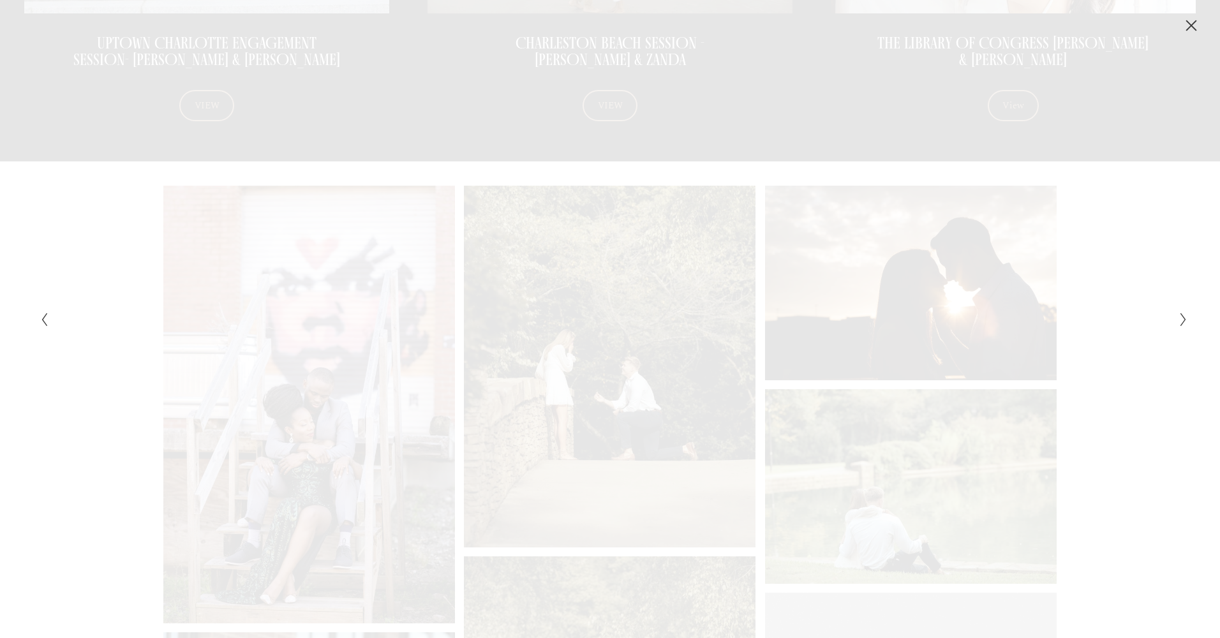
click at [1181, 318] on icon "Next Slide" at bounding box center [1183, 319] width 8 height 15
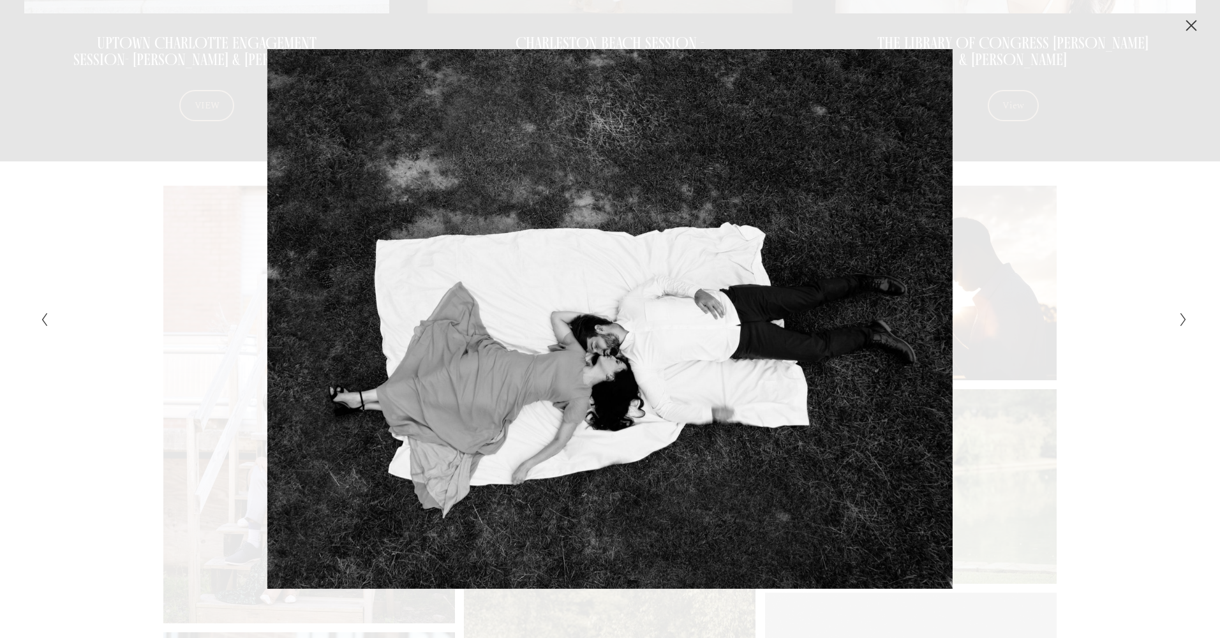
click at [1181, 318] on icon "Next Slide" at bounding box center [1183, 319] width 8 height 15
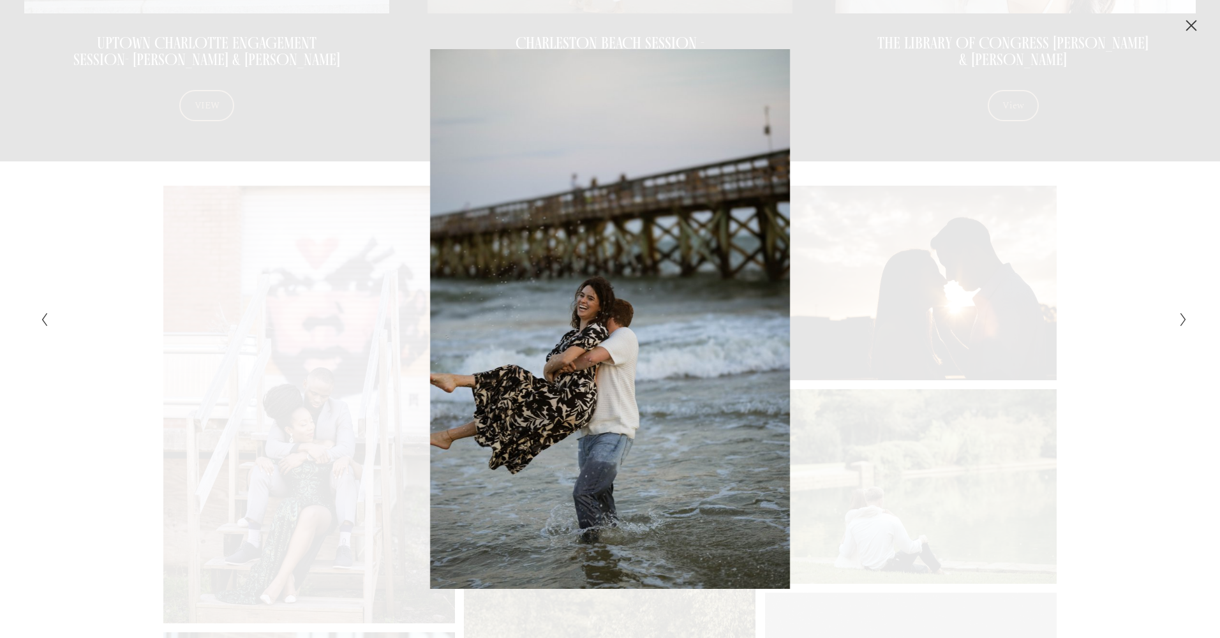
click at [1181, 318] on icon "Next Slide" at bounding box center [1183, 319] width 8 height 15
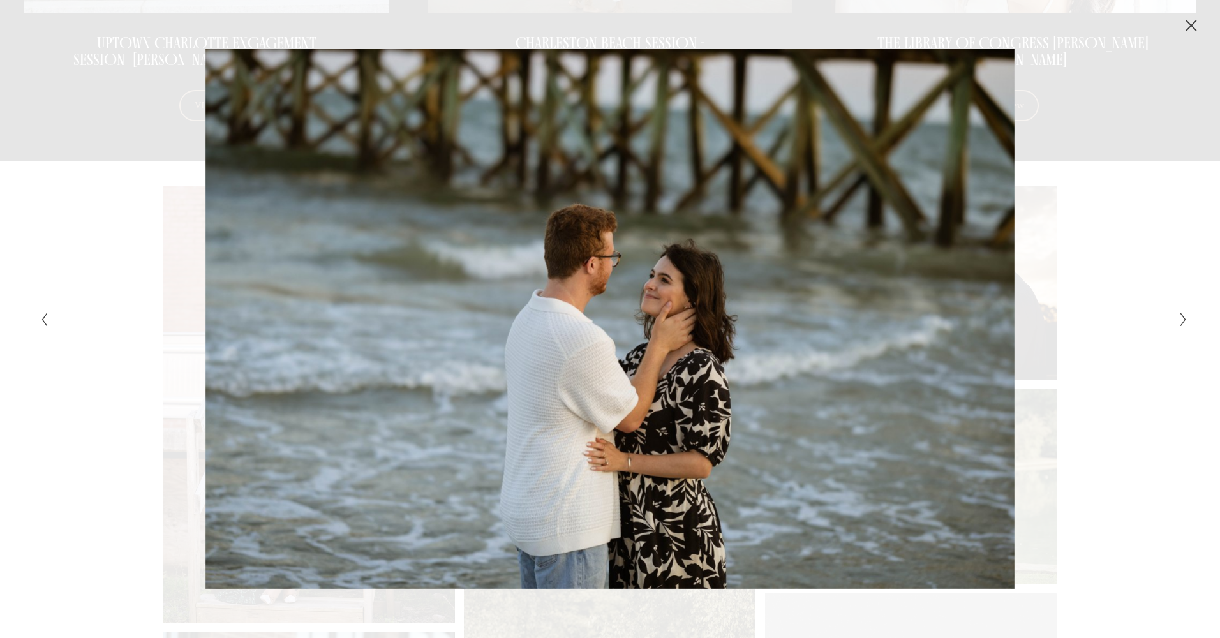
click at [1181, 318] on icon "Next Slide" at bounding box center [1183, 319] width 8 height 15
